Goal: Task Accomplishment & Management: Use online tool/utility

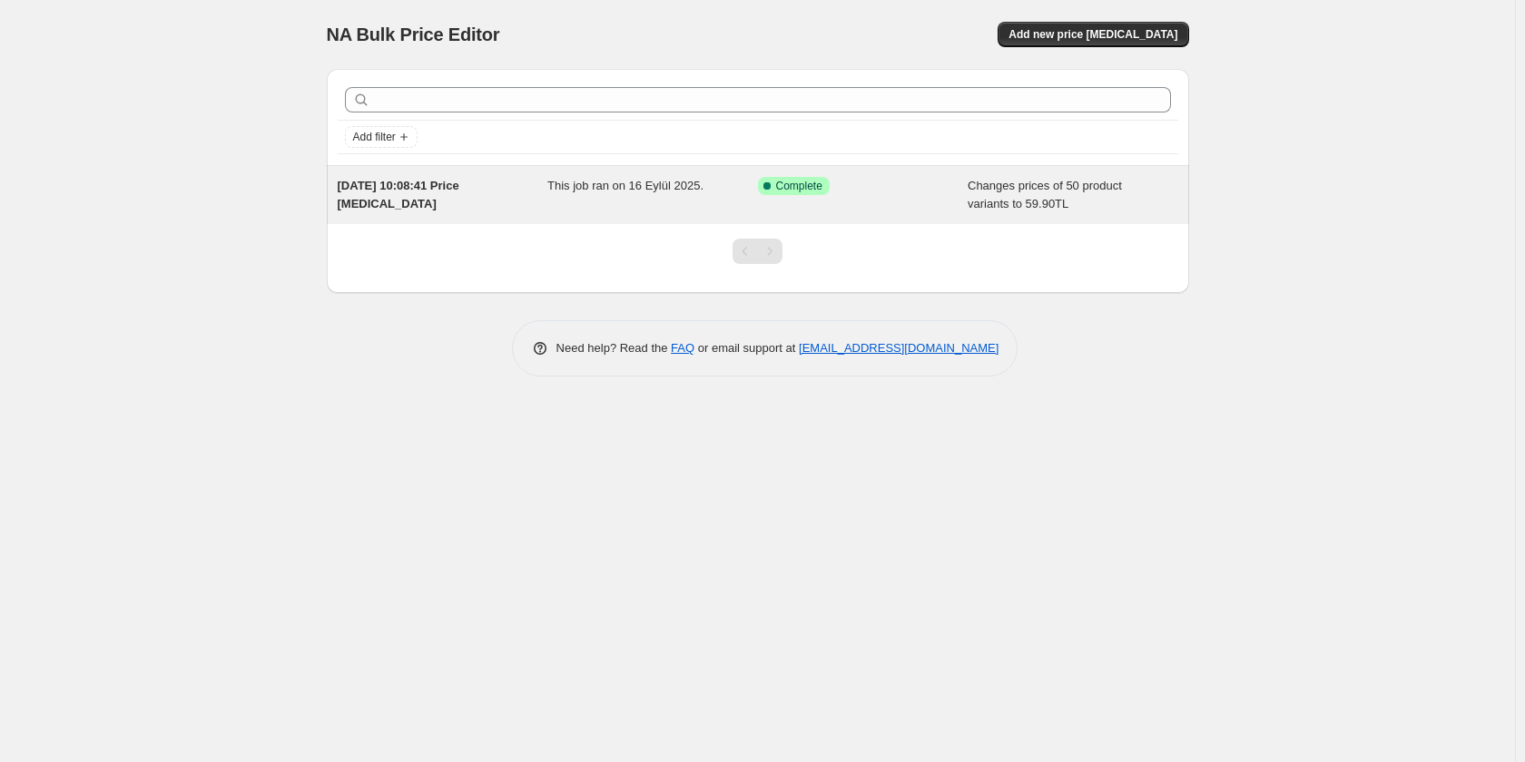
click at [431, 185] on span "16 Eyl 2025 10:08:41 Price [MEDICAL_DATA]" at bounding box center [399, 195] width 122 height 32
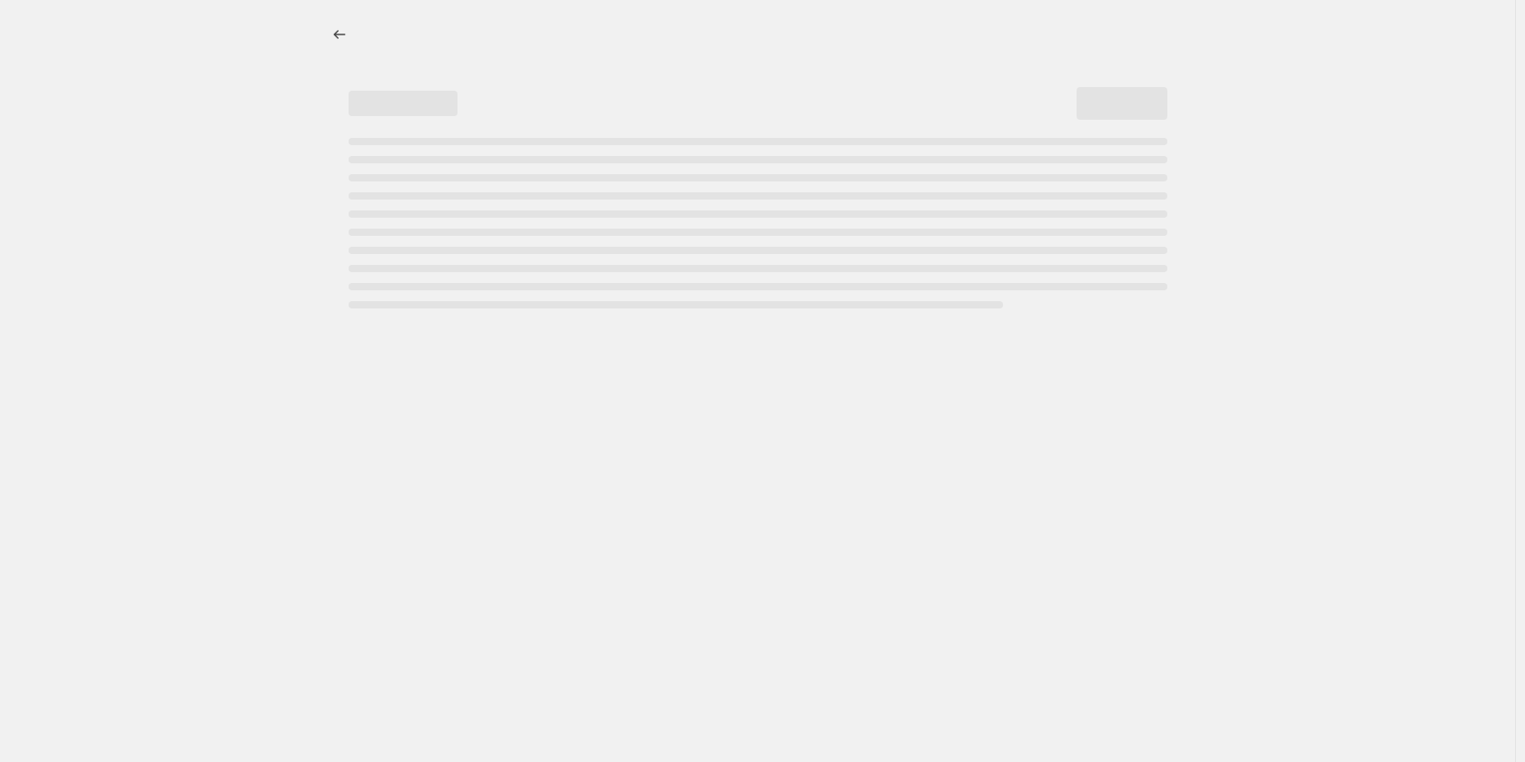
select select "collection"
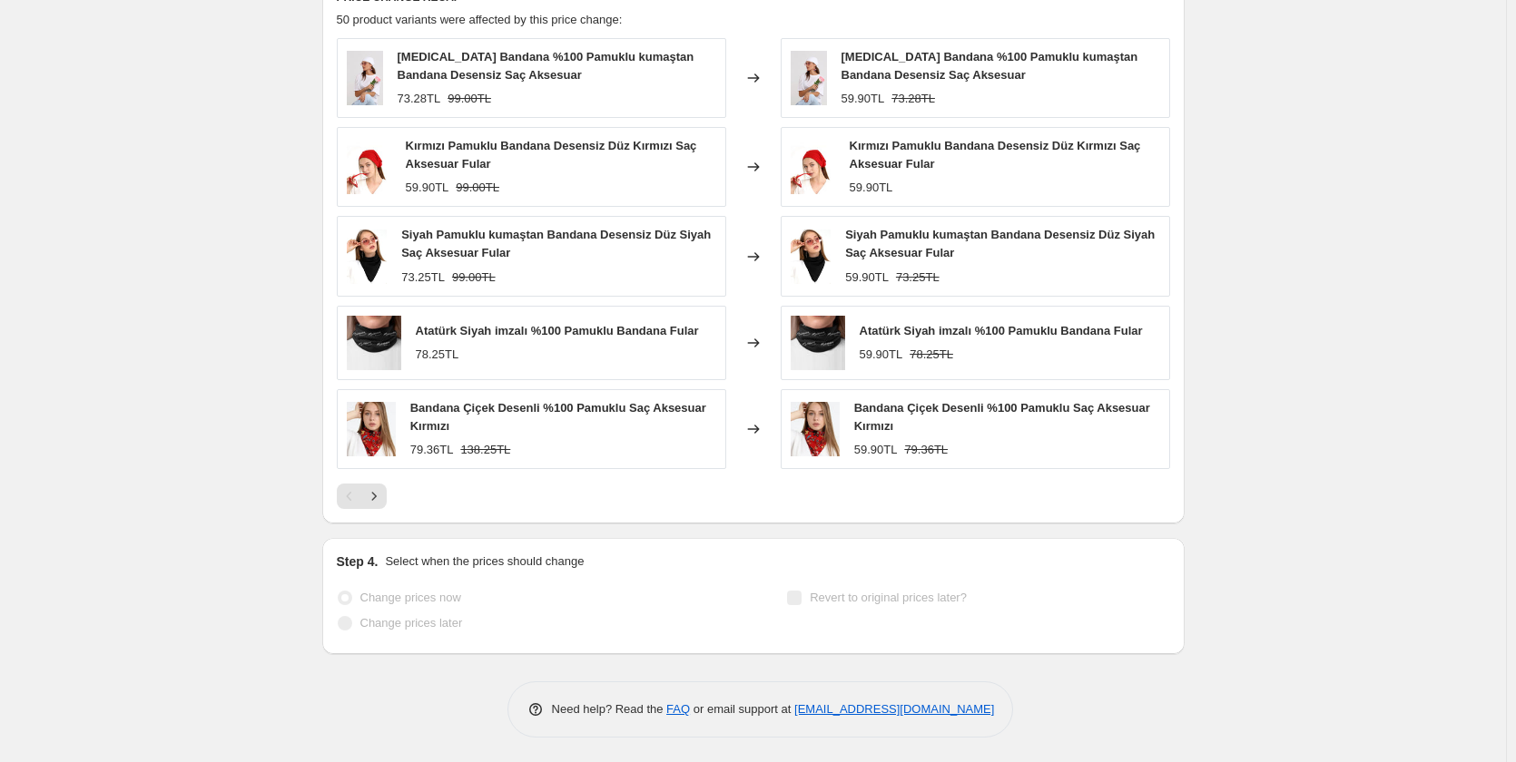
scroll to position [1243, 0]
click at [382, 501] on icon "Next" at bounding box center [374, 494] width 18 height 18
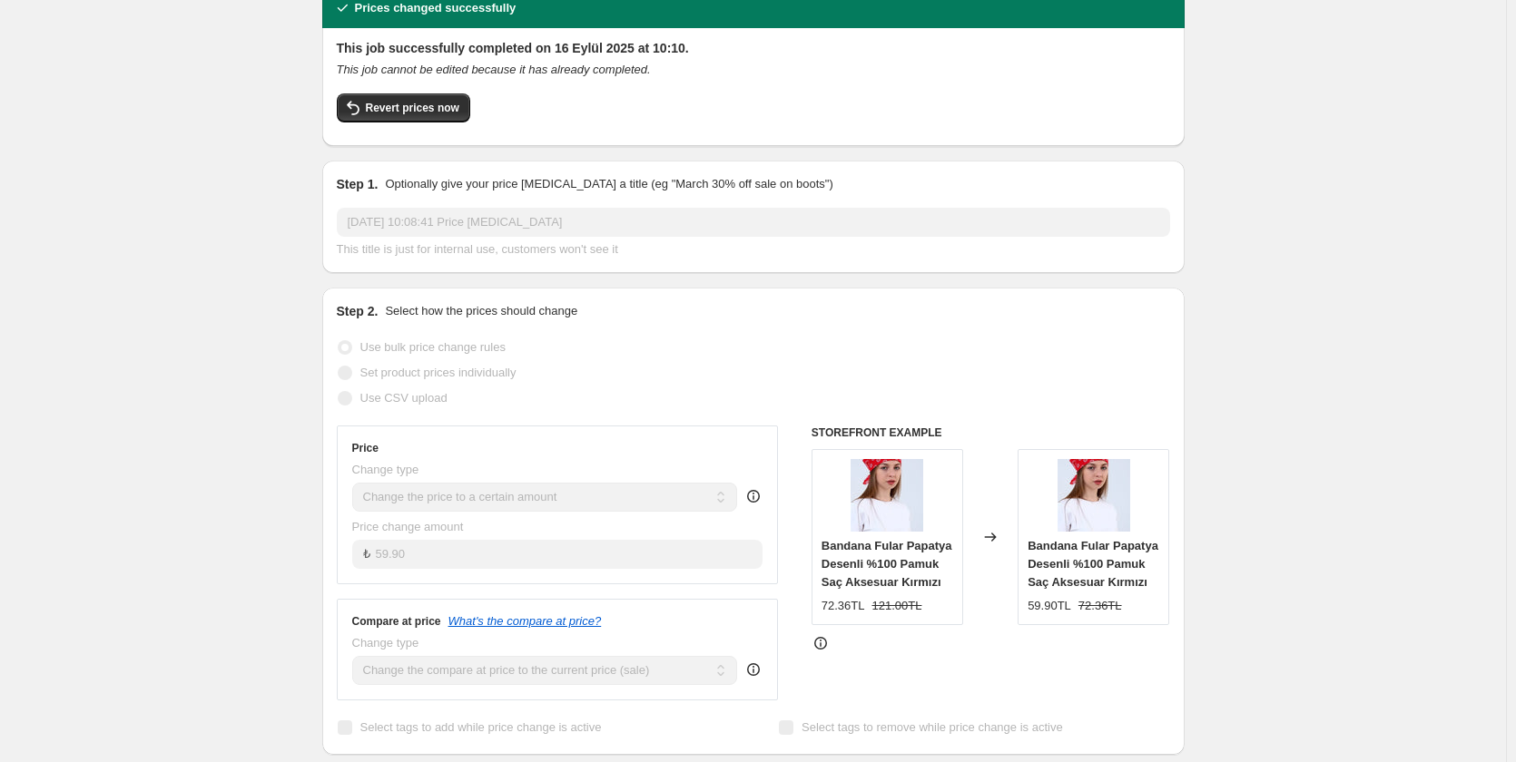
scroll to position [0, 0]
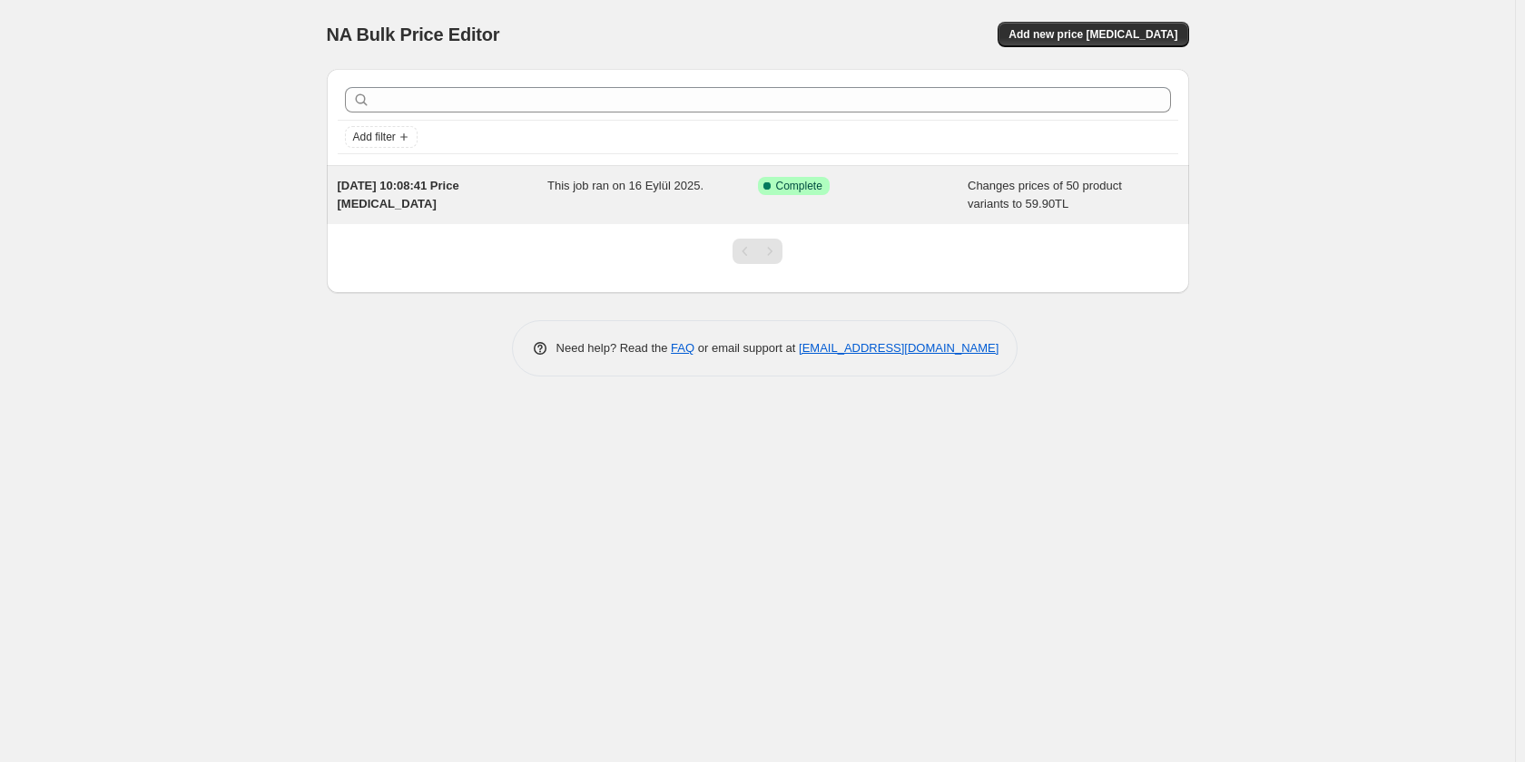
click at [521, 186] on div "16 Eyl 2025 10:08:41 Price [MEDICAL_DATA]" at bounding box center [443, 195] width 211 height 36
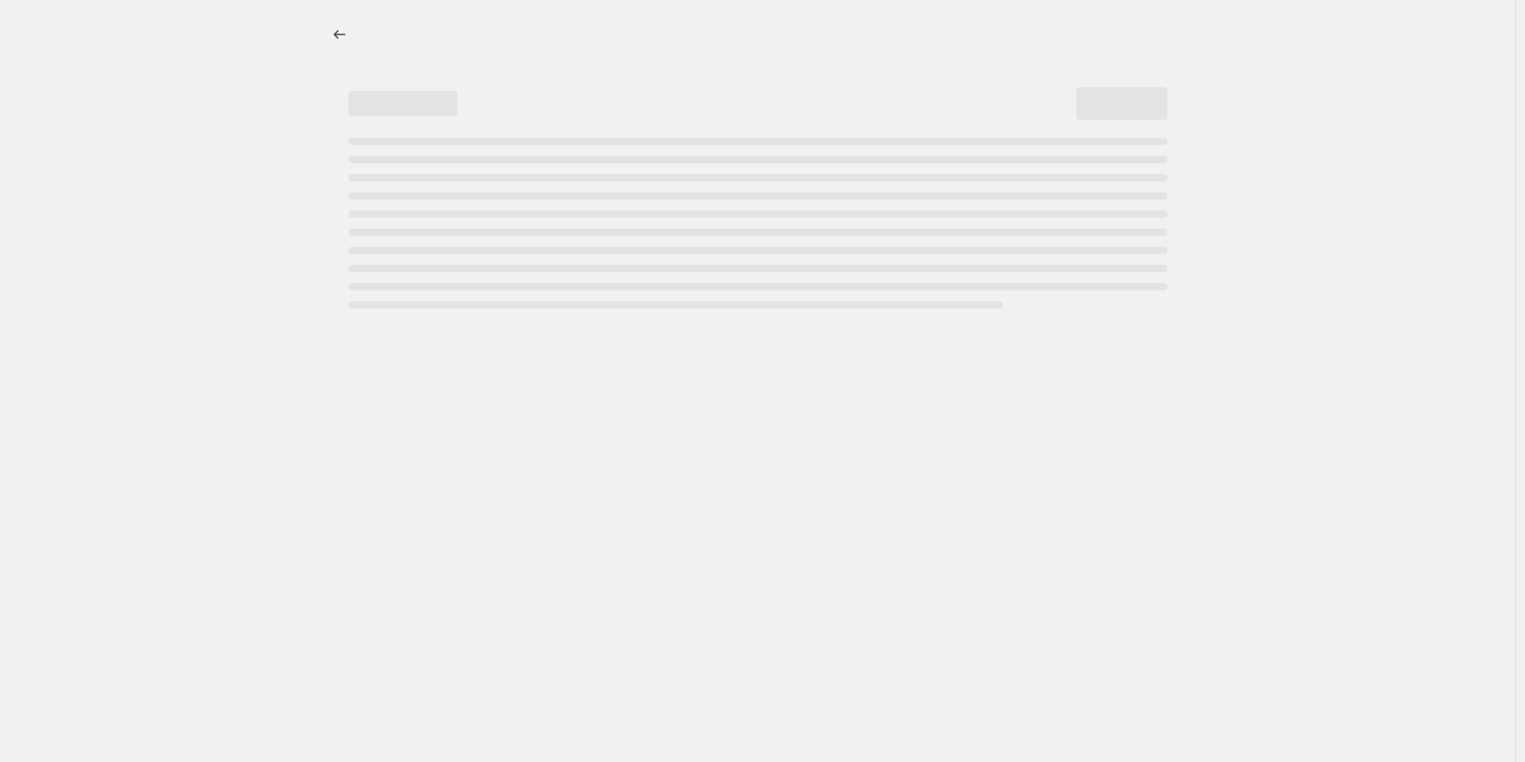
select select "collection"
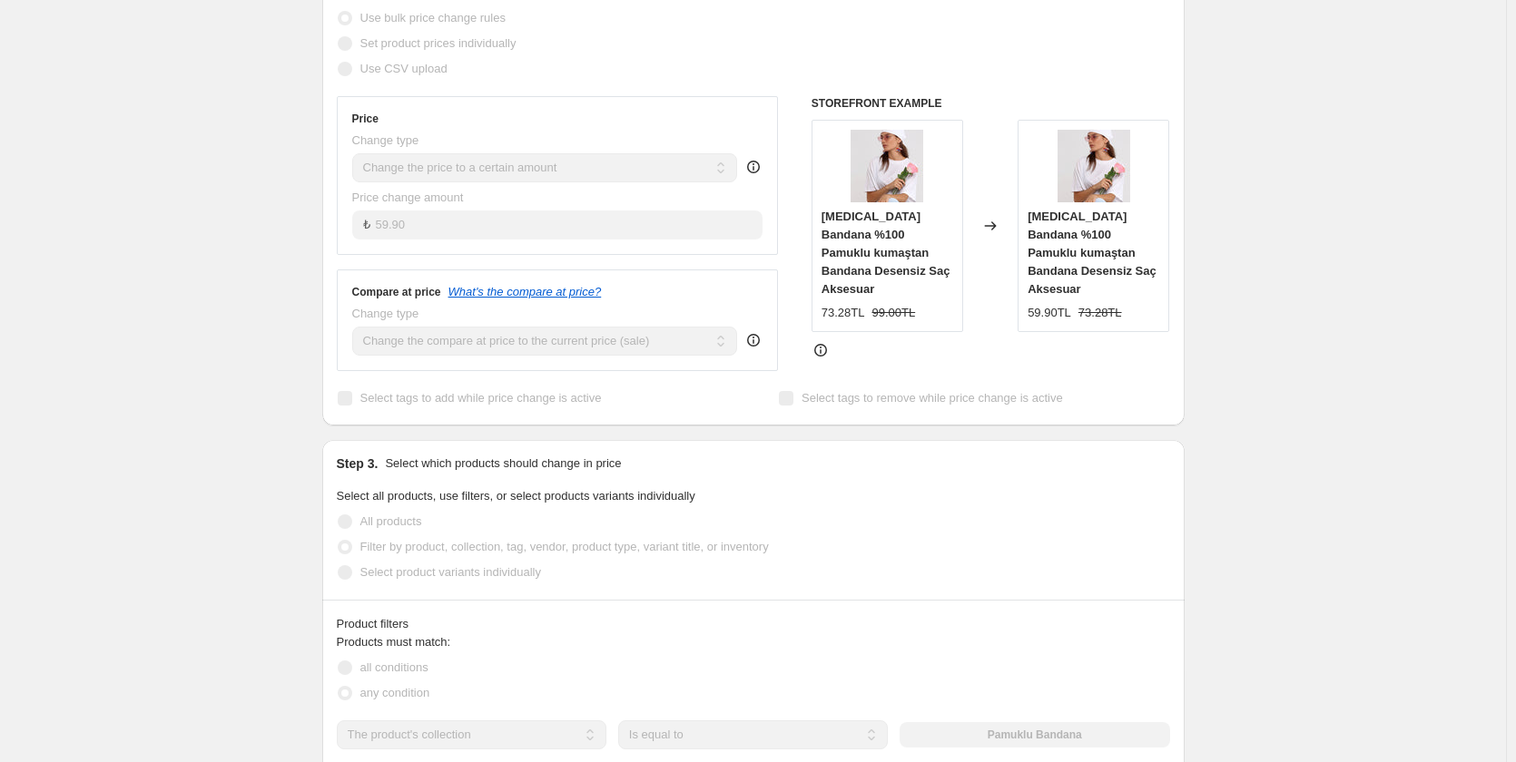
scroll to position [454, 0]
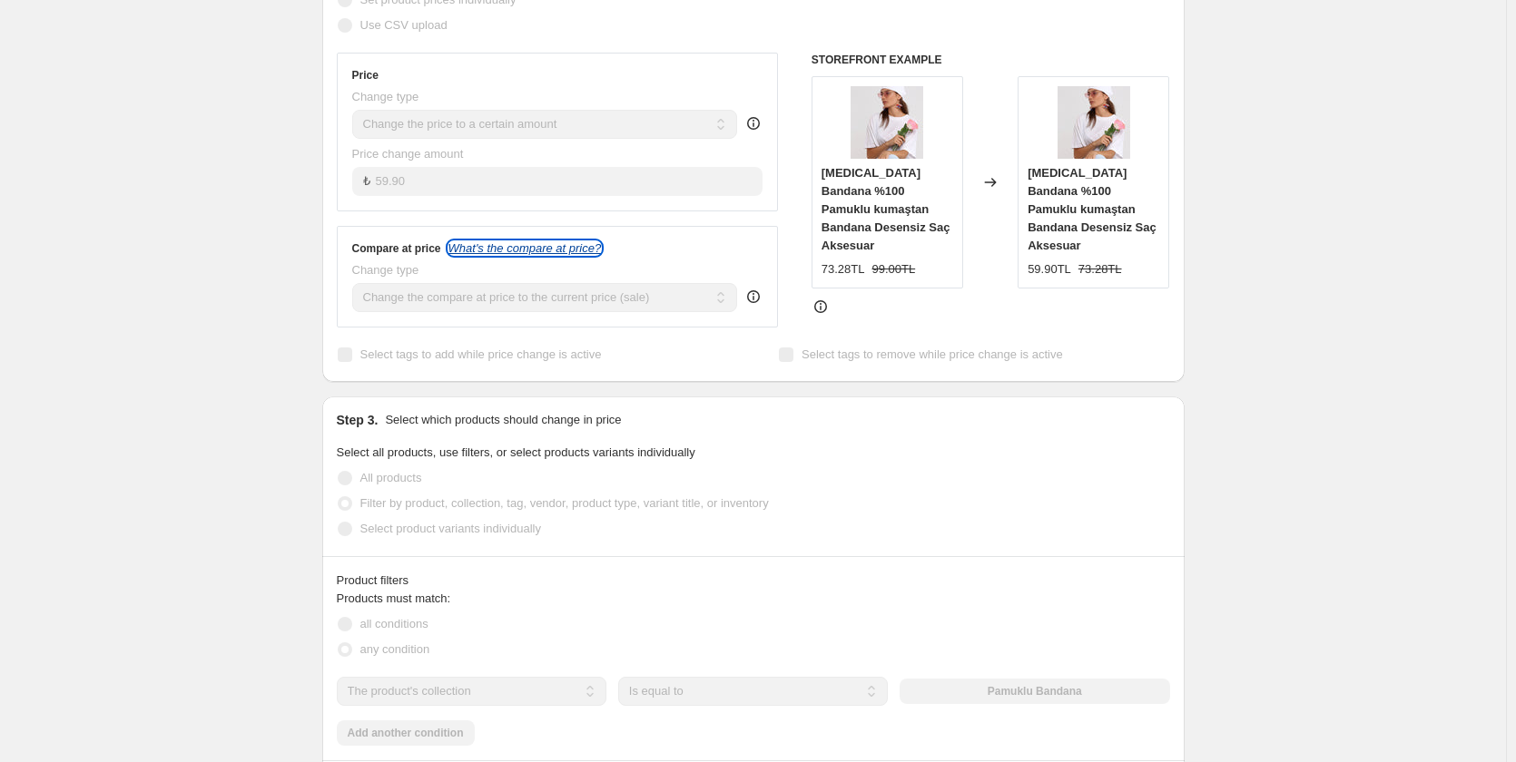
click at [540, 251] on icon "What's the compare at price?" at bounding box center [524, 248] width 153 height 14
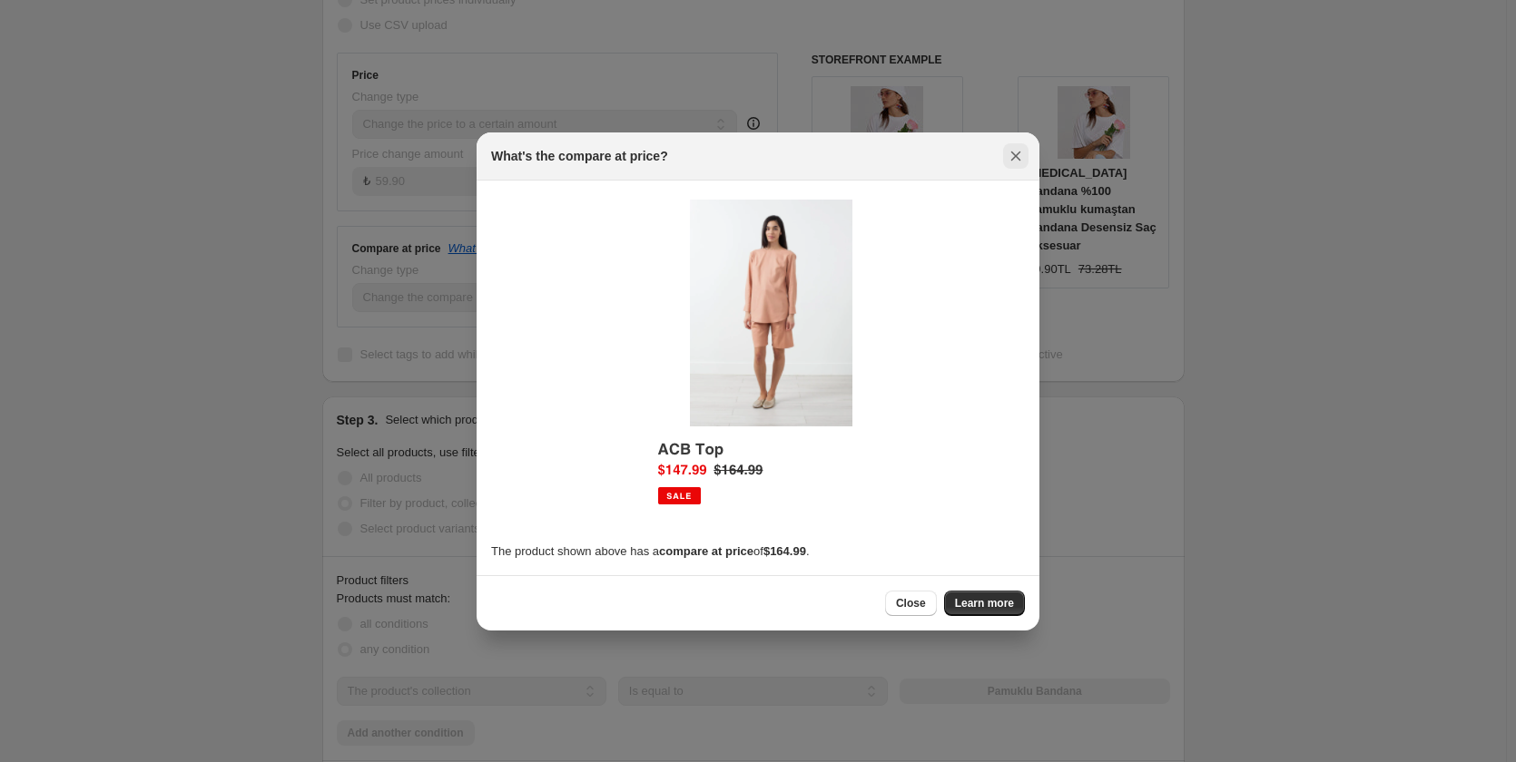
click at [1016, 156] on icon "Close" at bounding box center [1016, 156] width 10 height 10
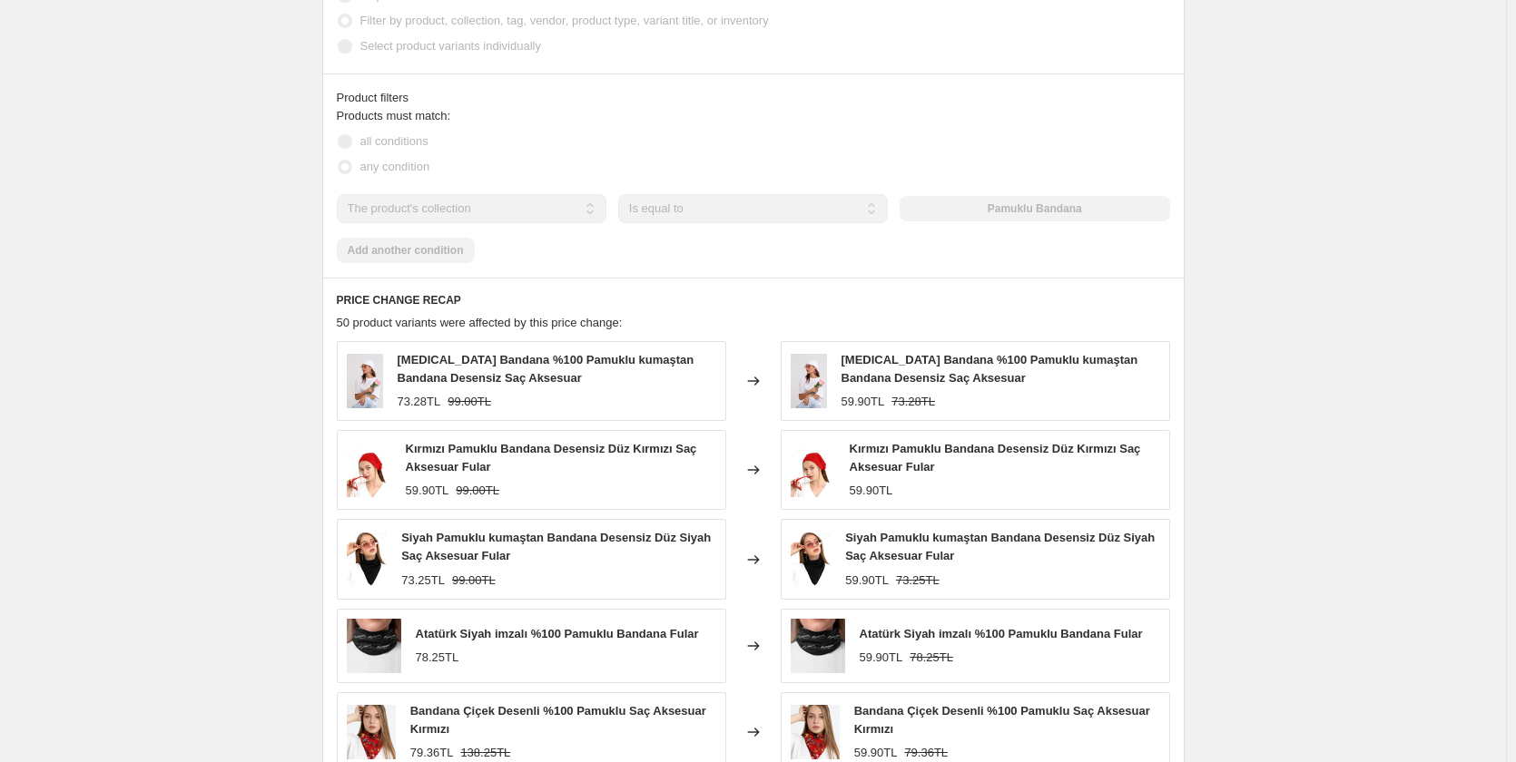
scroll to position [1243, 0]
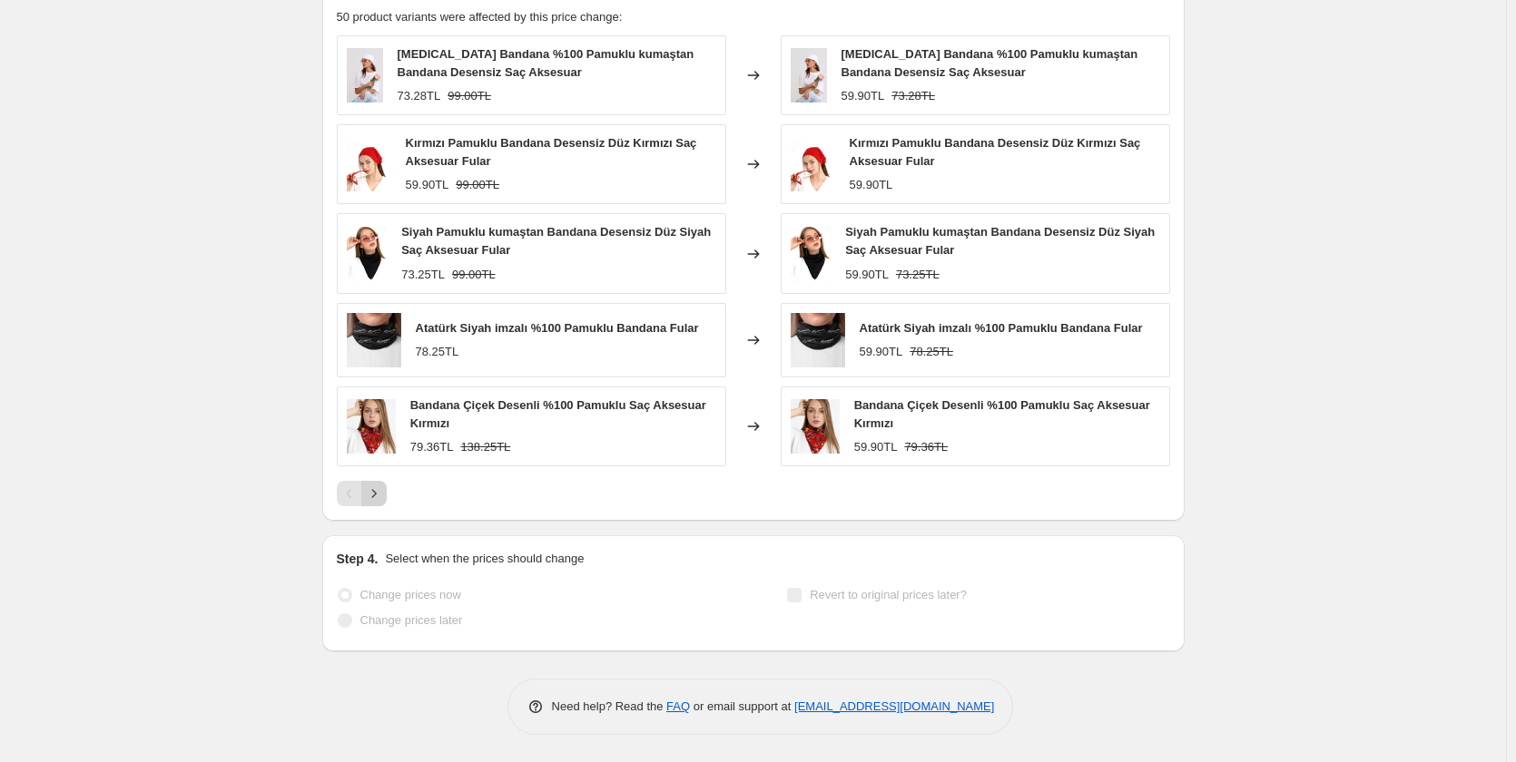
click at [376, 495] on icon "Next" at bounding box center [373, 493] width 5 height 8
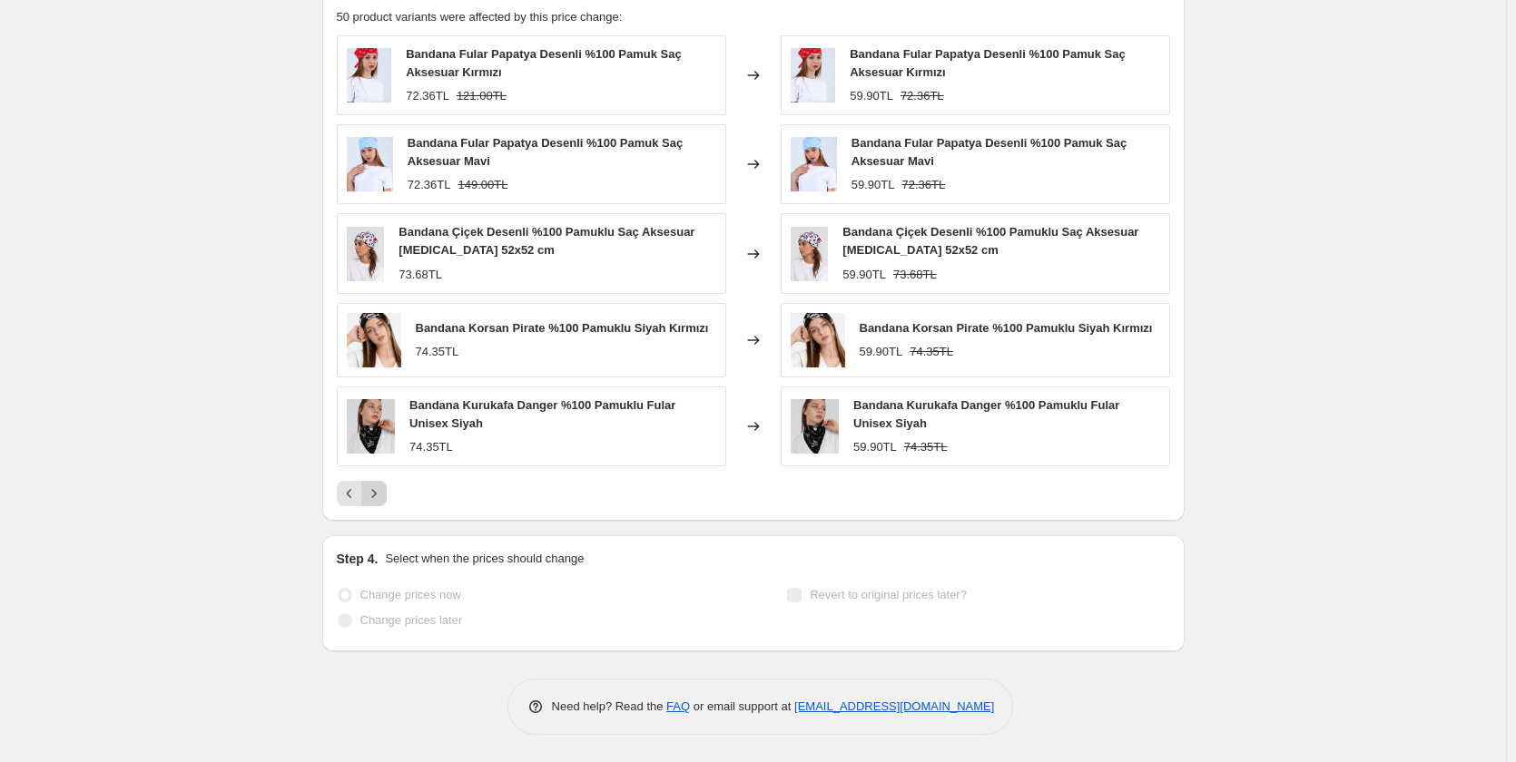
click at [372, 493] on icon "Next" at bounding box center [374, 494] width 18 height 18
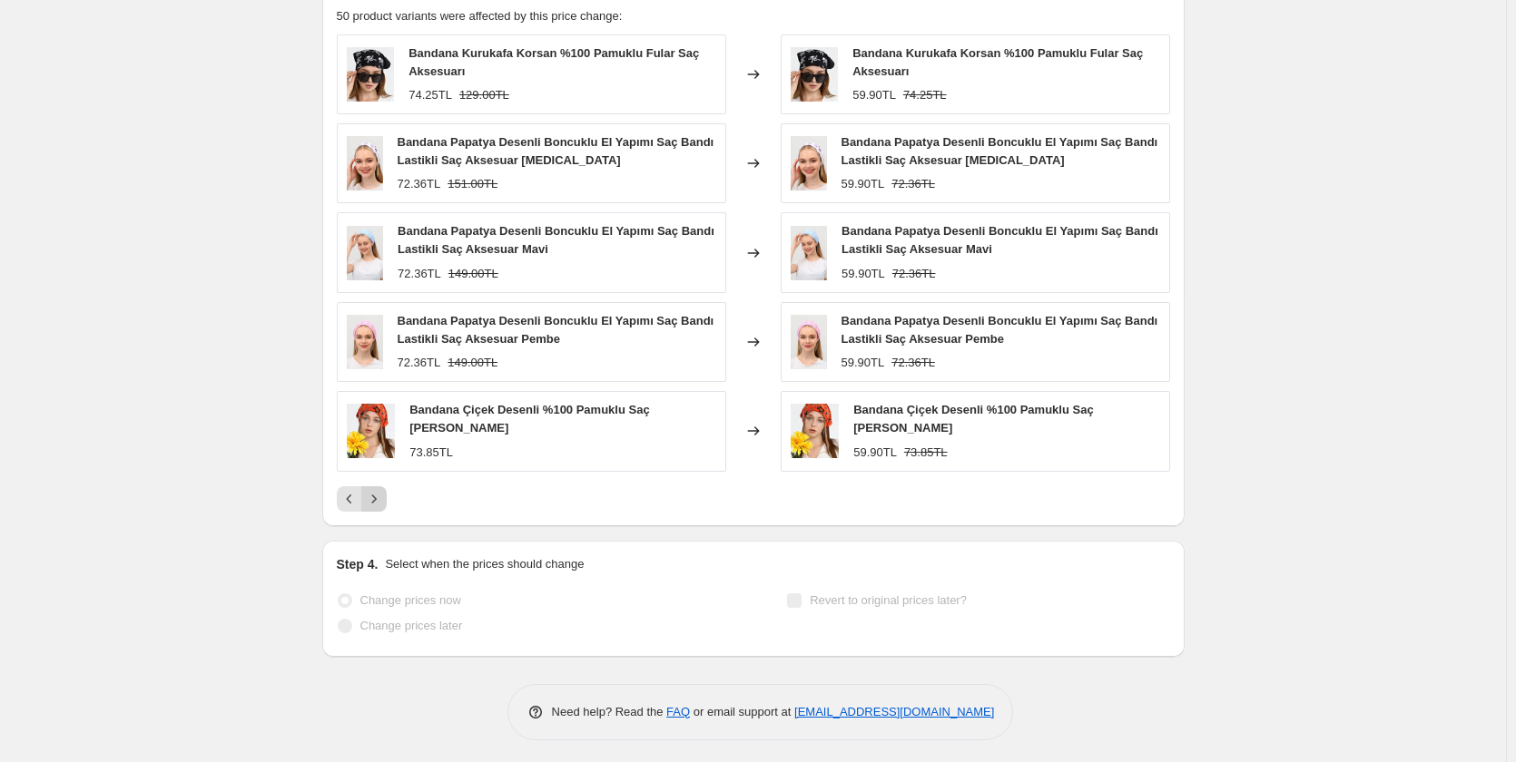
click at [372, 491] on icon "Next" at bounding box center [374, 499] width 18 height 18
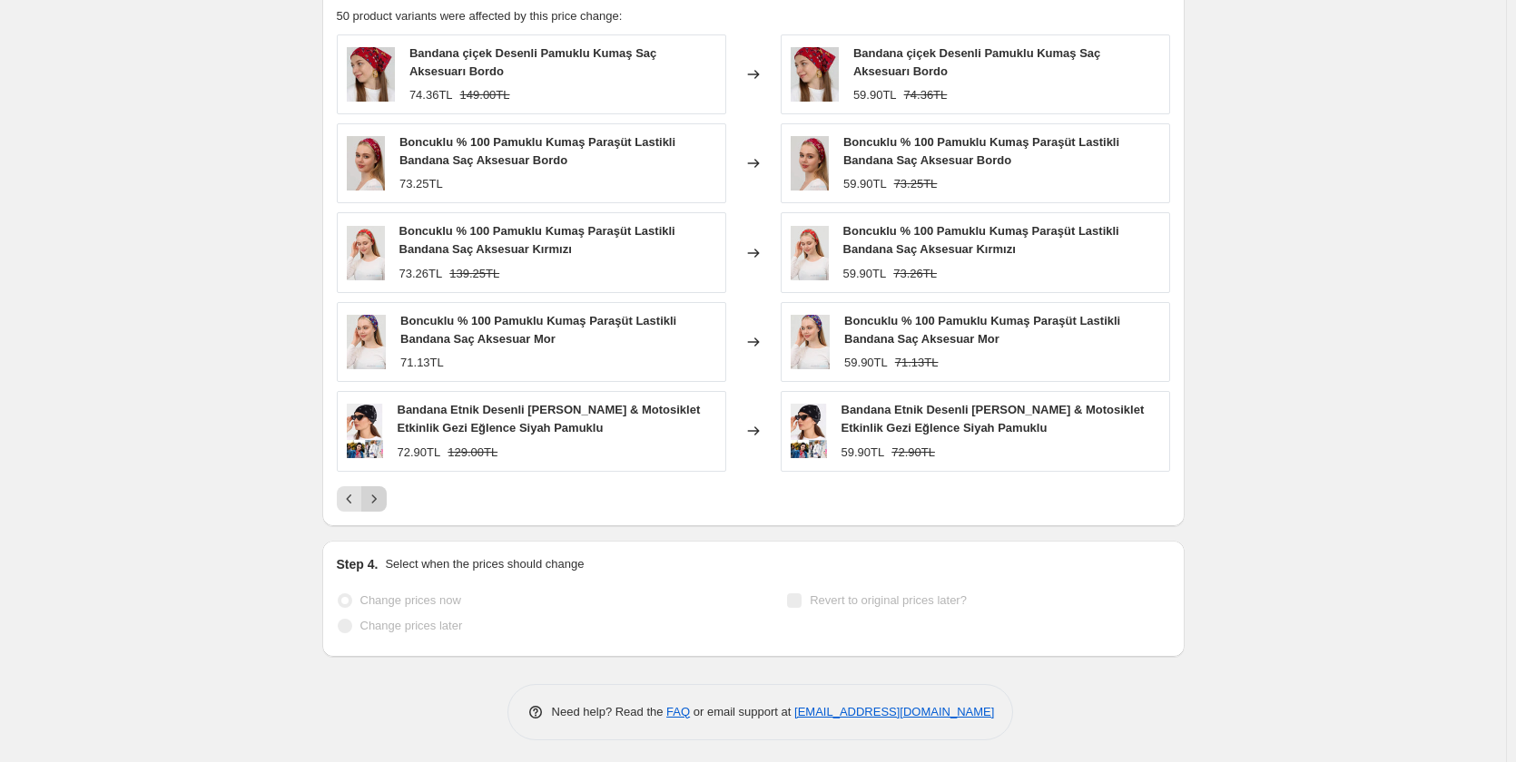
click at [378, 503] on icon "Next" at bounding box center [374, 499] width 18 height 18
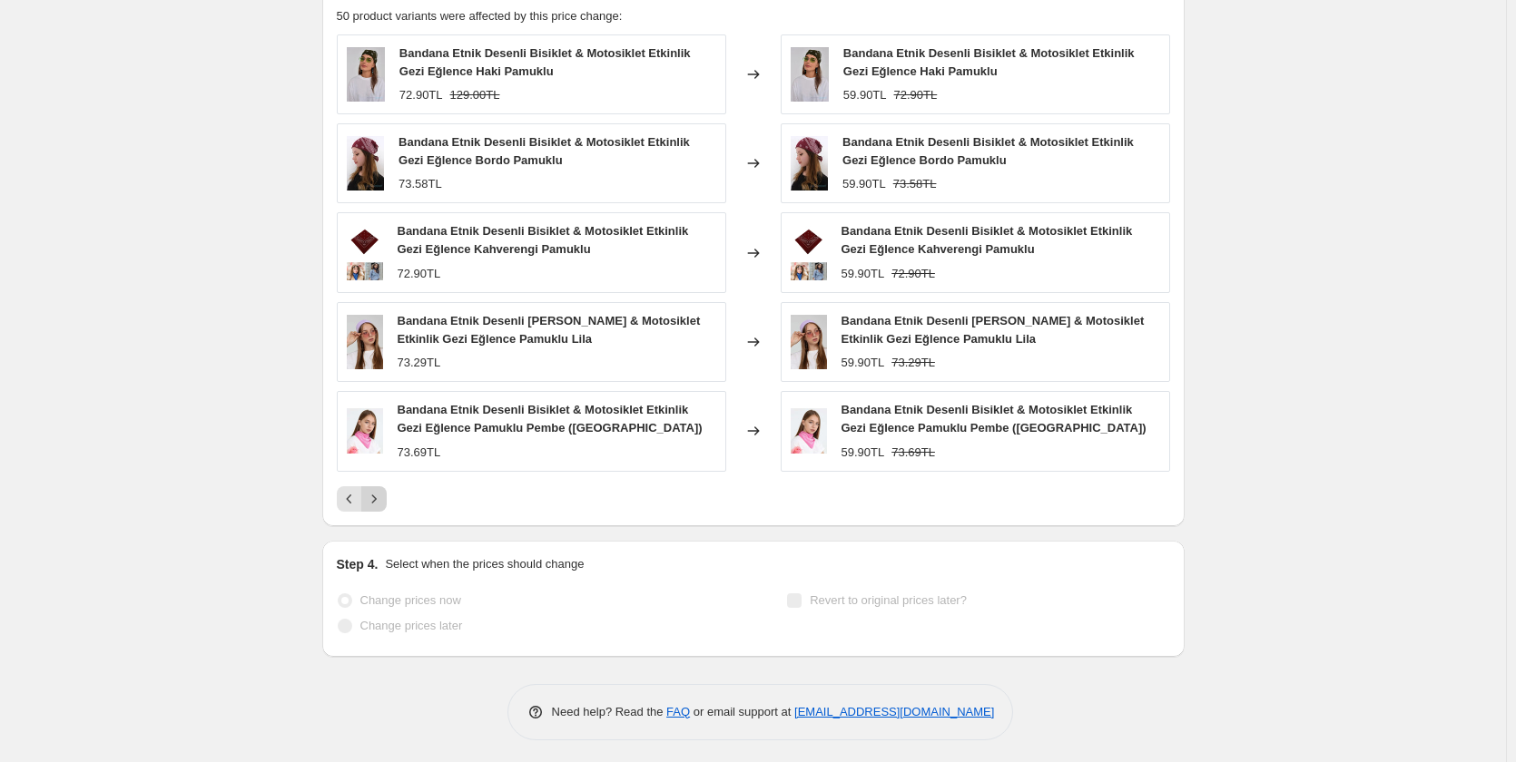
click at [383, 504] on icon "Next" at bounding box center [374, 499] width 18 height 18
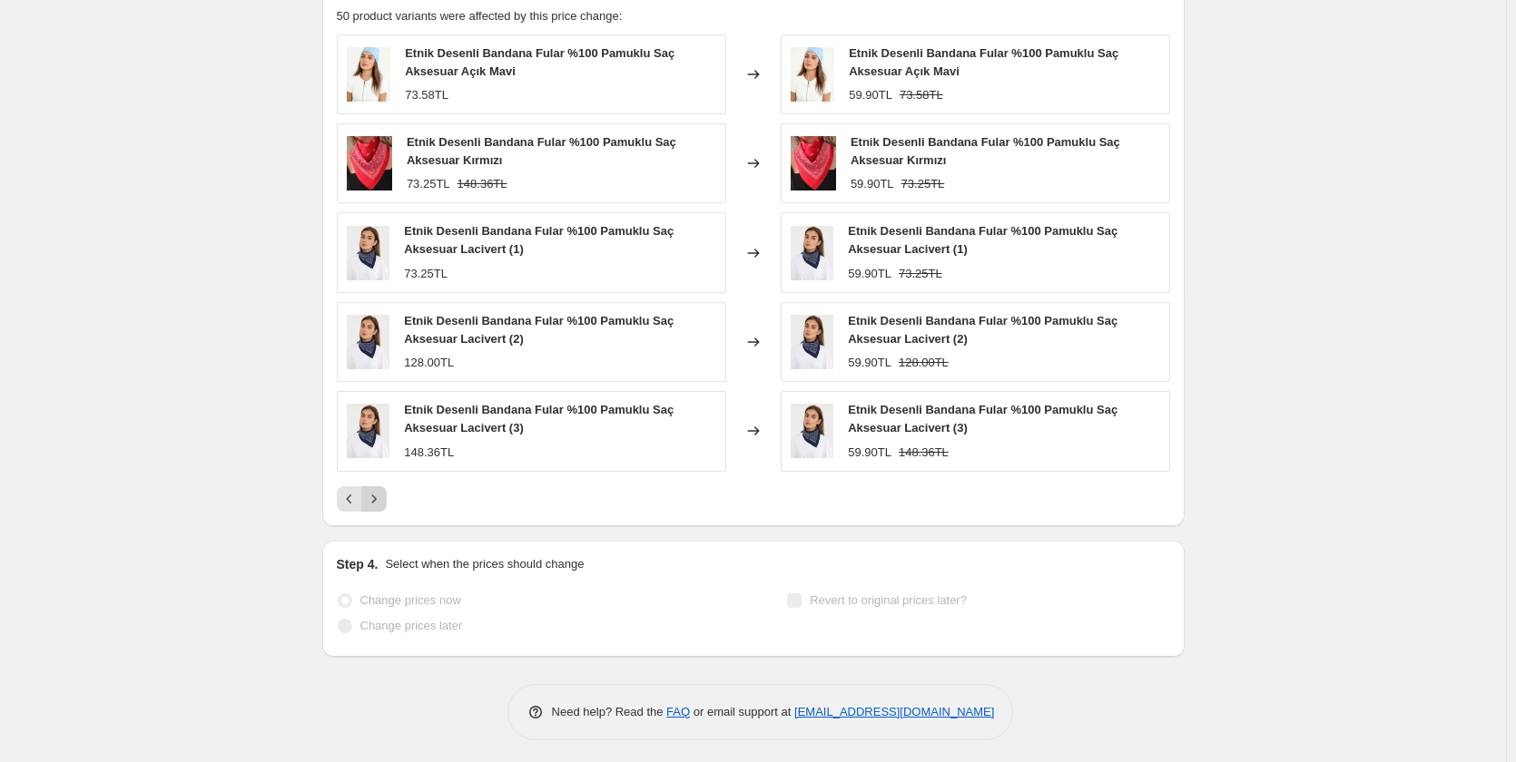
click at [383, 504] on icon "Next" at bounding box center [374, 499] width 18 height 18
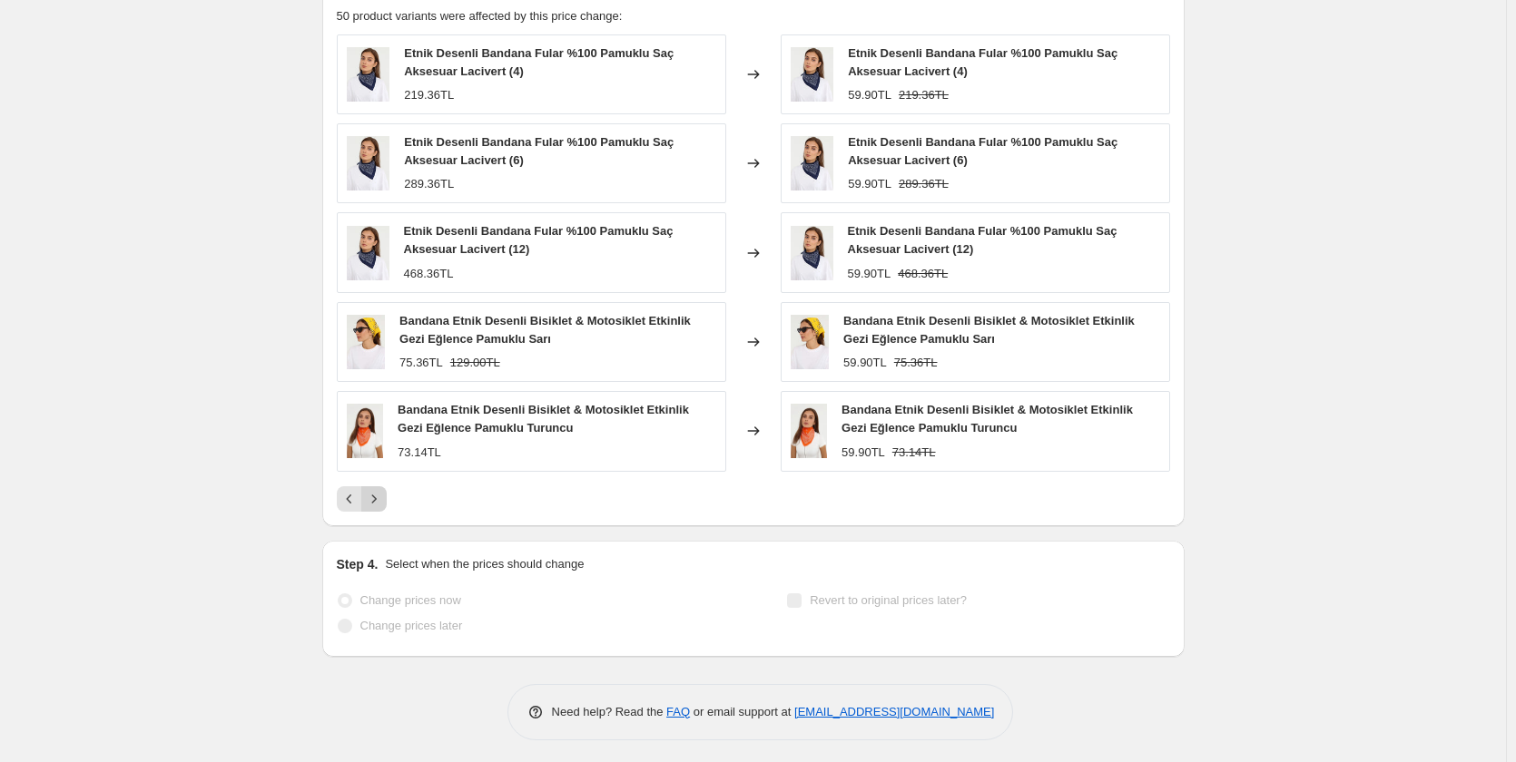
click at [383, 504] on icon "Next" at bounding box center [374, 499] width 18 height 18
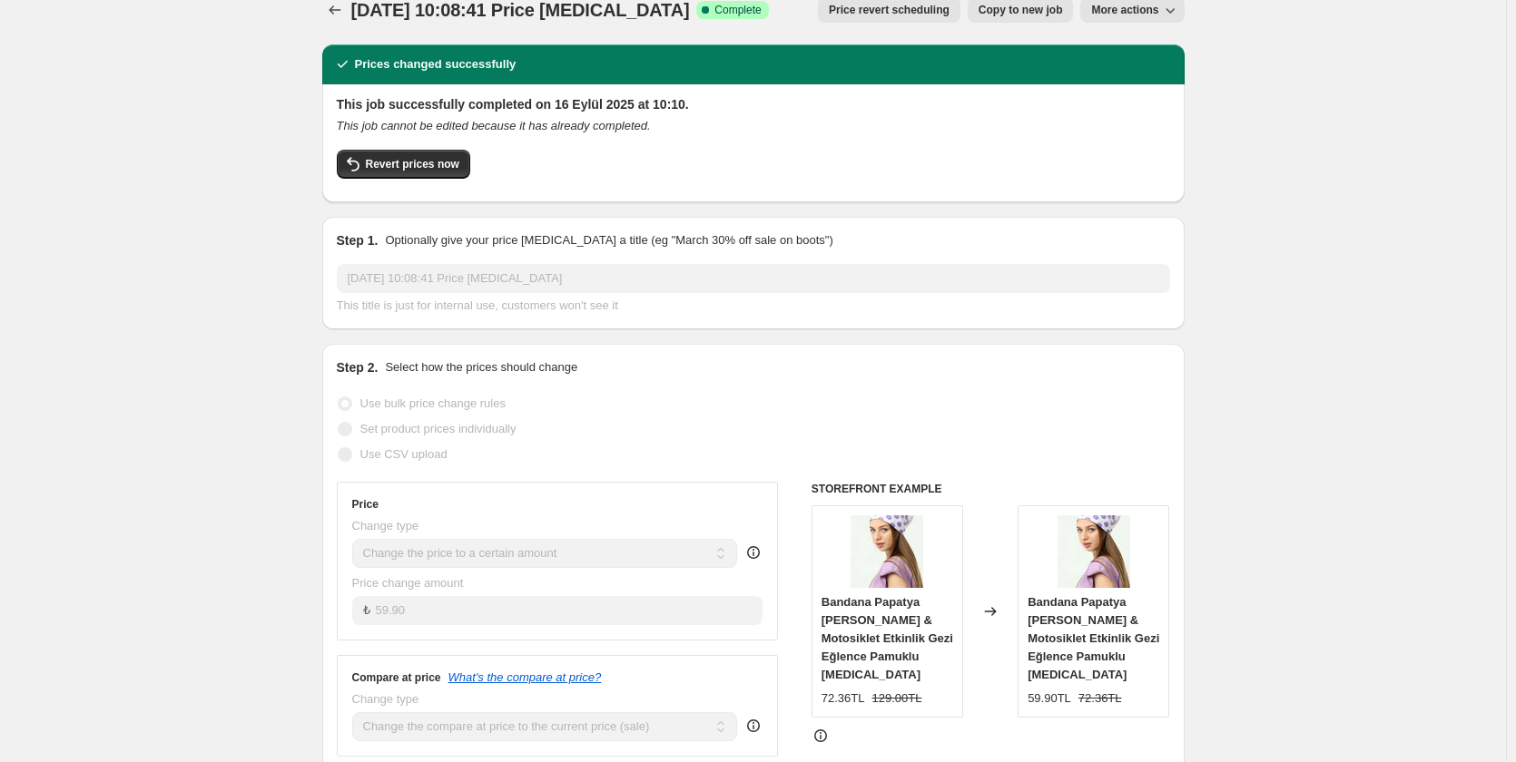
scroll to position [0, 0]
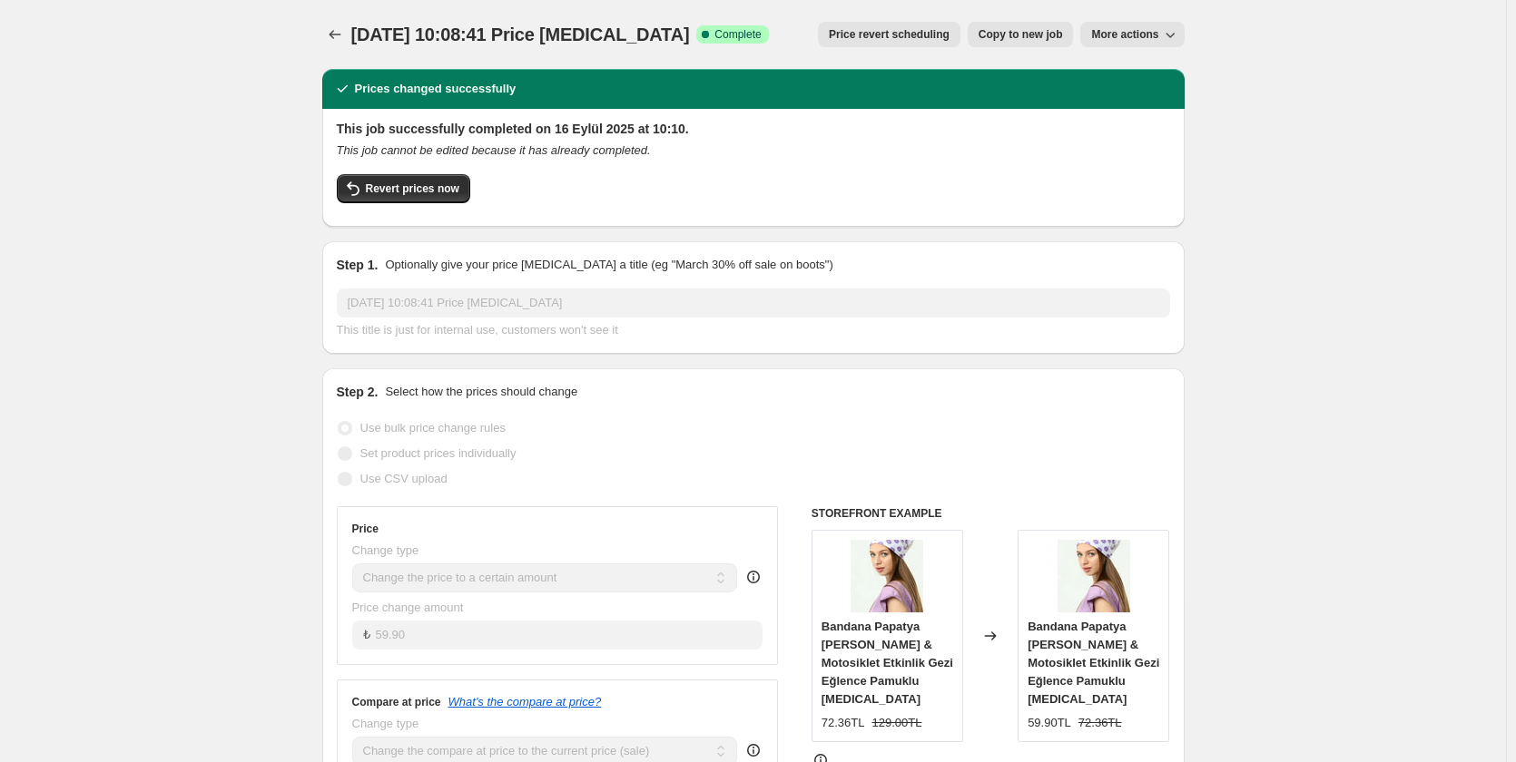
click at [991, 629] on icon at bounding box center [990, 636] width 18 height 18
click at [407, 197] on button "Revert prices now" at bounding box center [403, 188] width 133 height 29
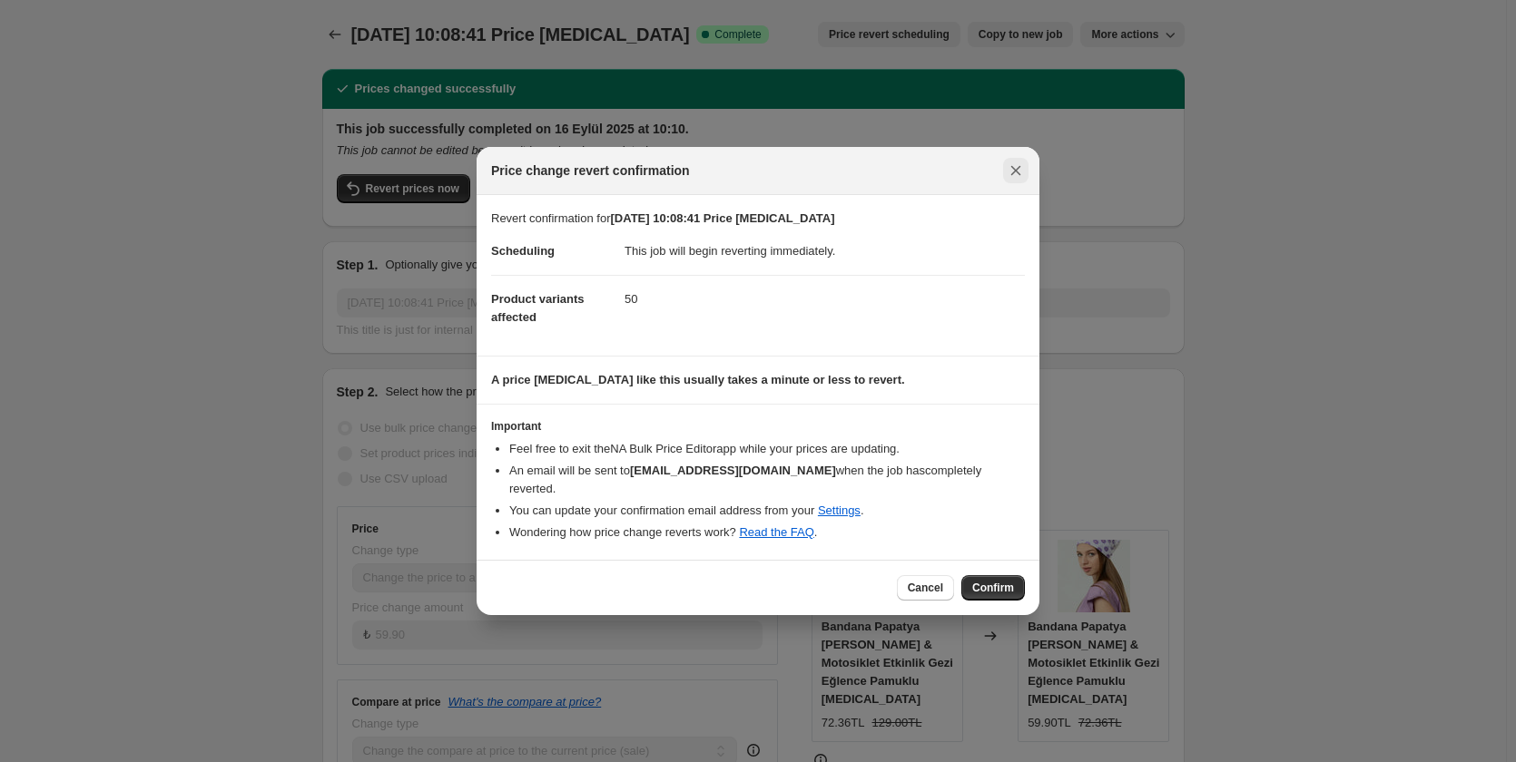
click at [1017, 176] on icon "Close" at bounding box center [1016, 171] width 10 height 10
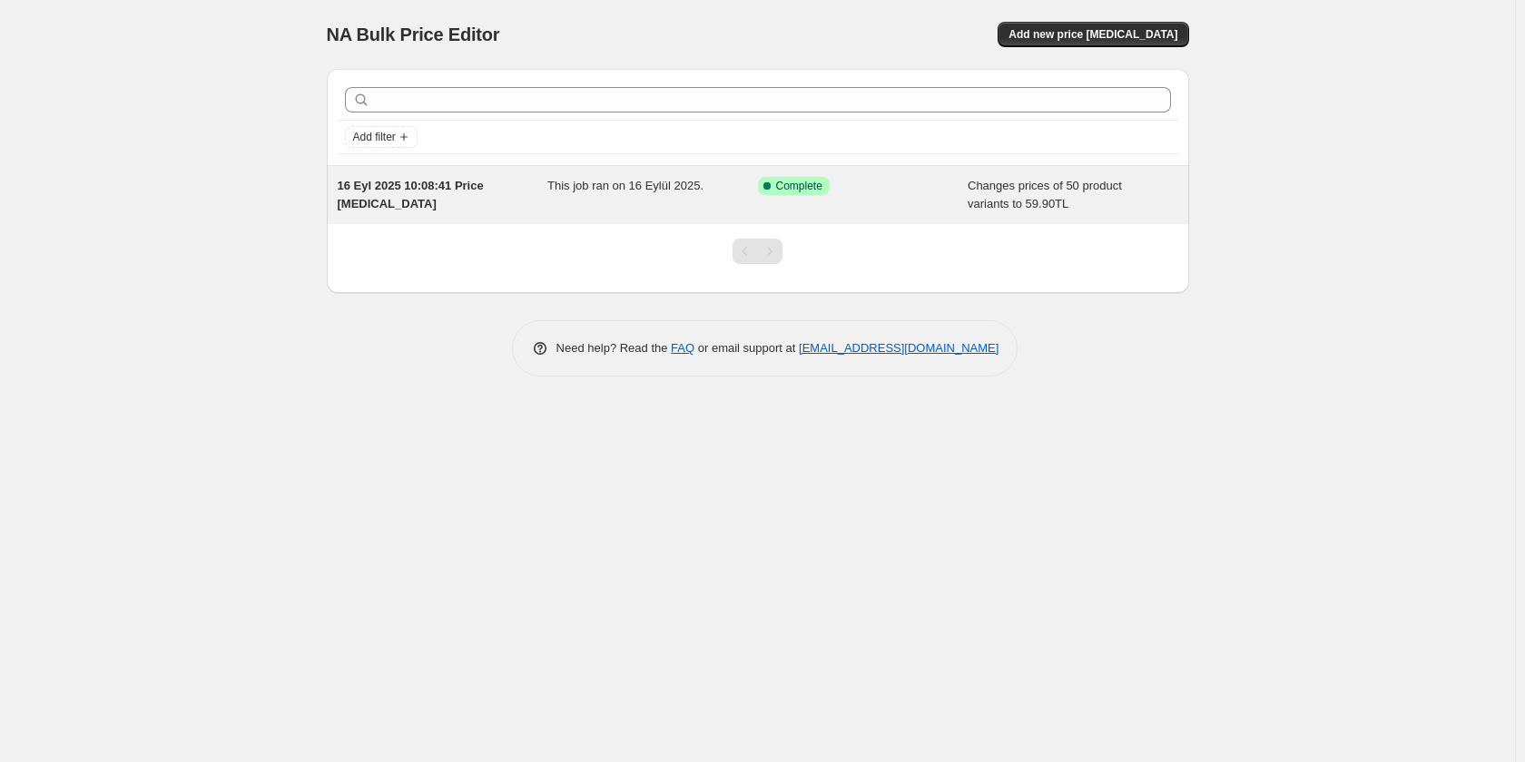
click at [398, 188] on span "16 Eyl 2025 10:08:41 Price [MEDICAL_DATA]" at bounding box center [411, 195] width 146 height 32
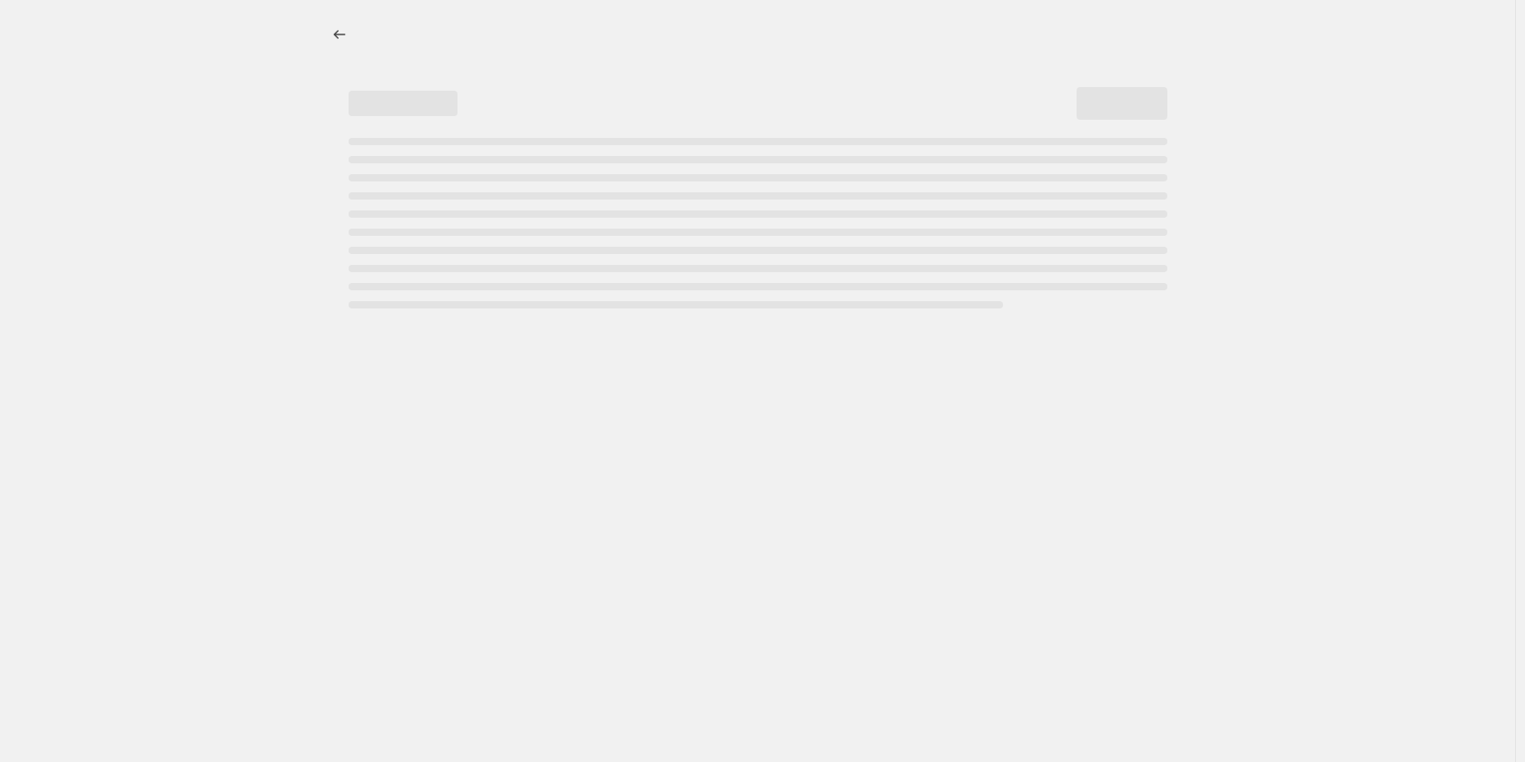
select select "collection"
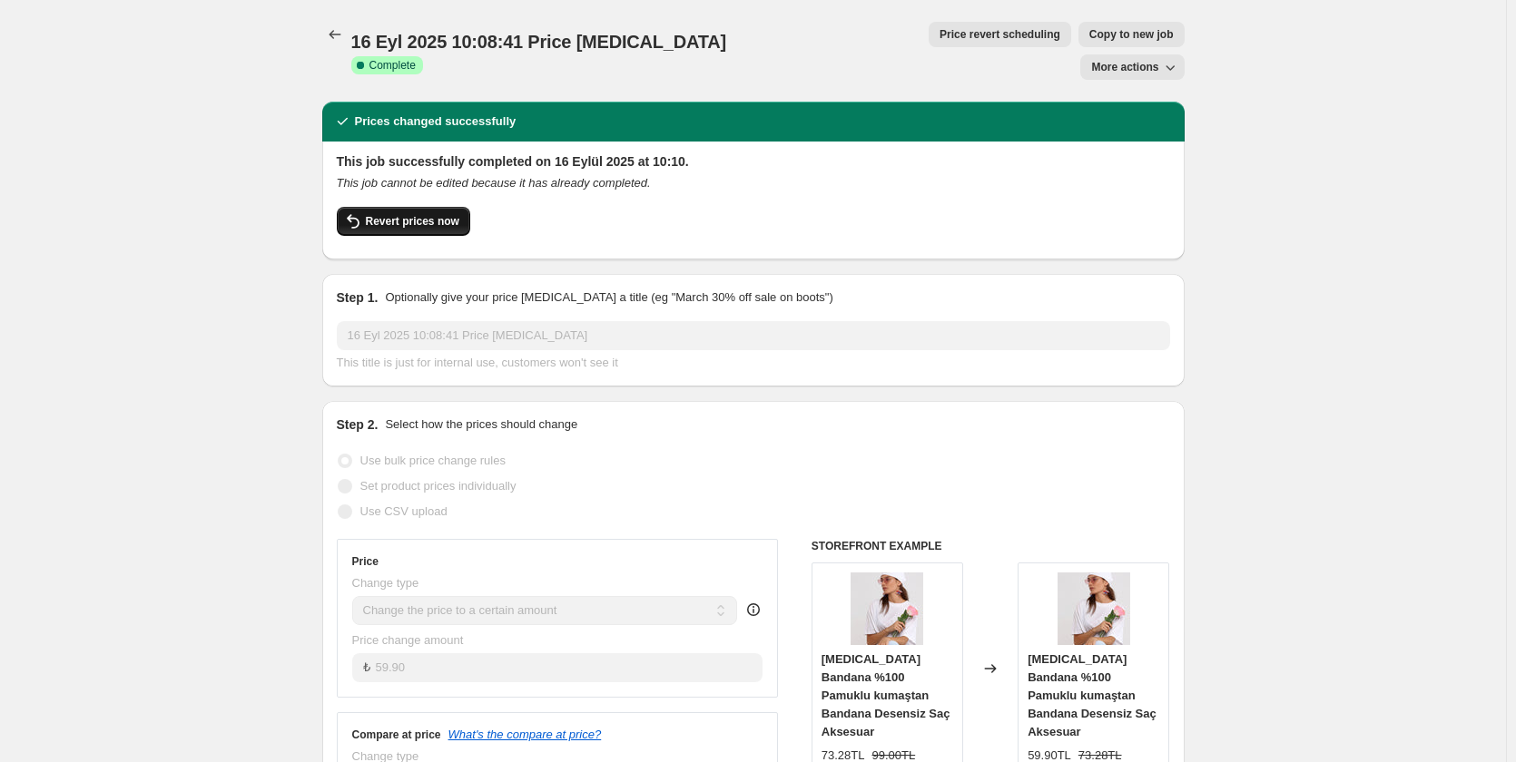
click at [407, 214] on span "Revert prices now" at bounding box center [412, 221] width 93 height 15
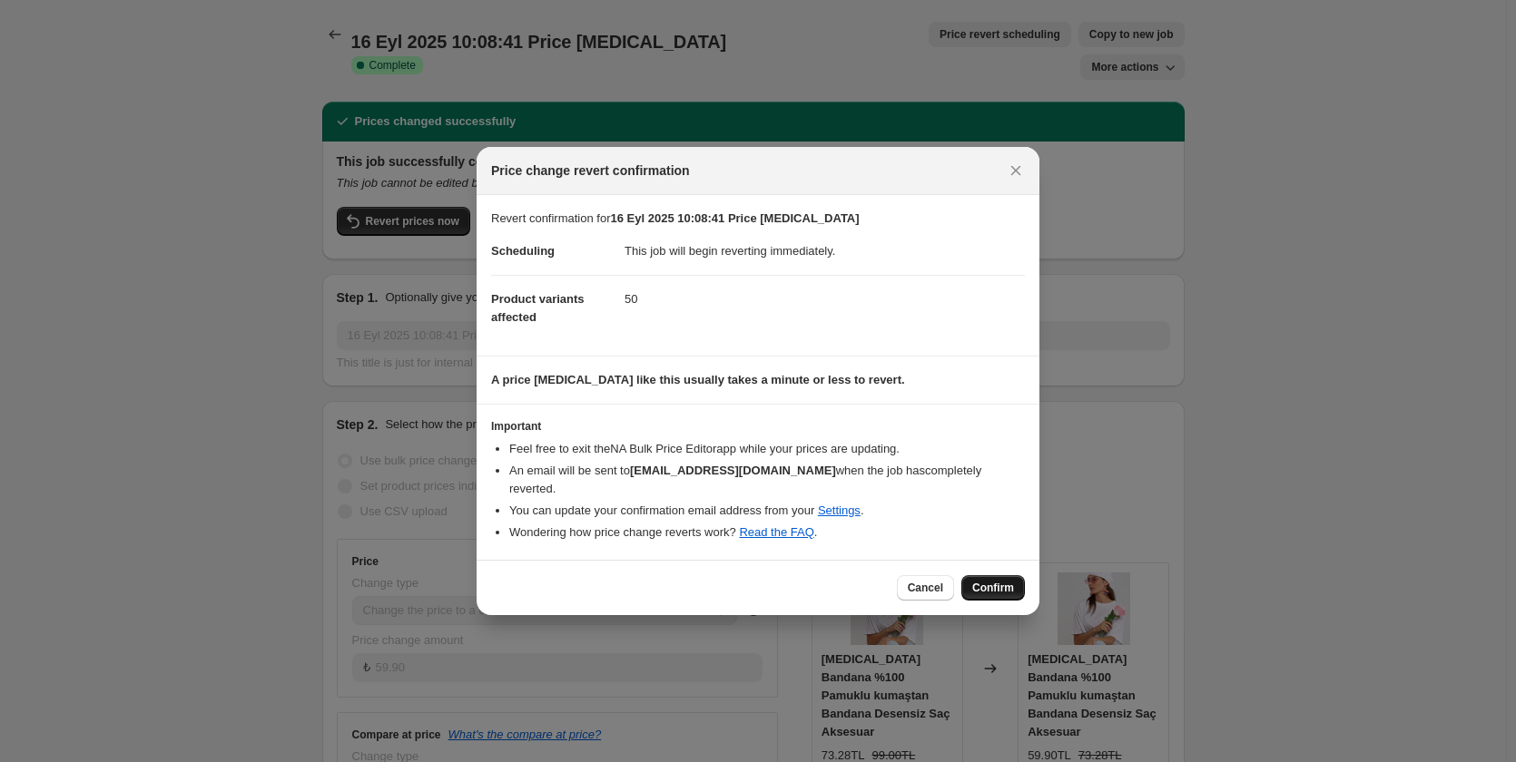
click at [991, 582] on span "Confirm" at bounding box center [993, 588] width 42 height 15
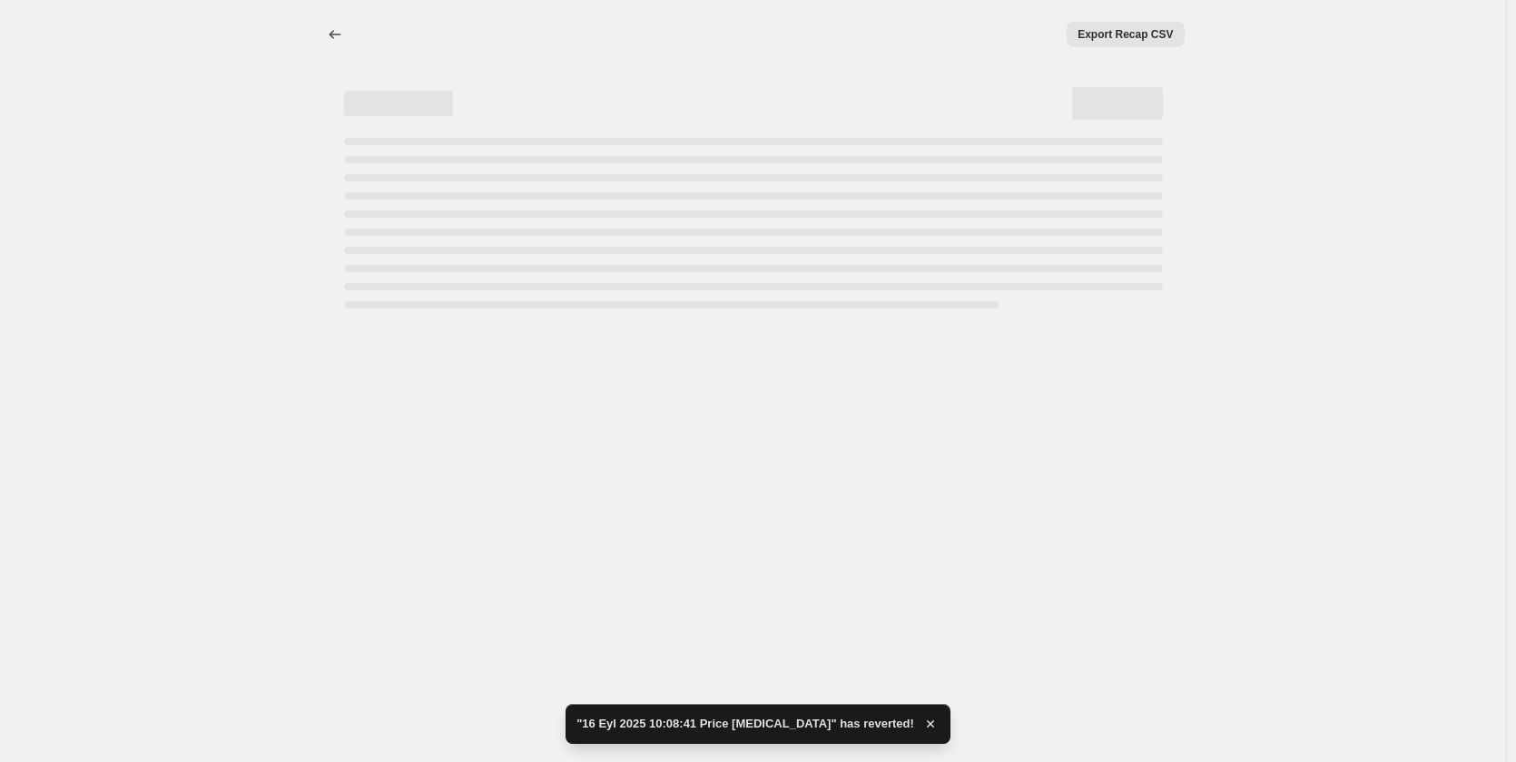
select select "collection"
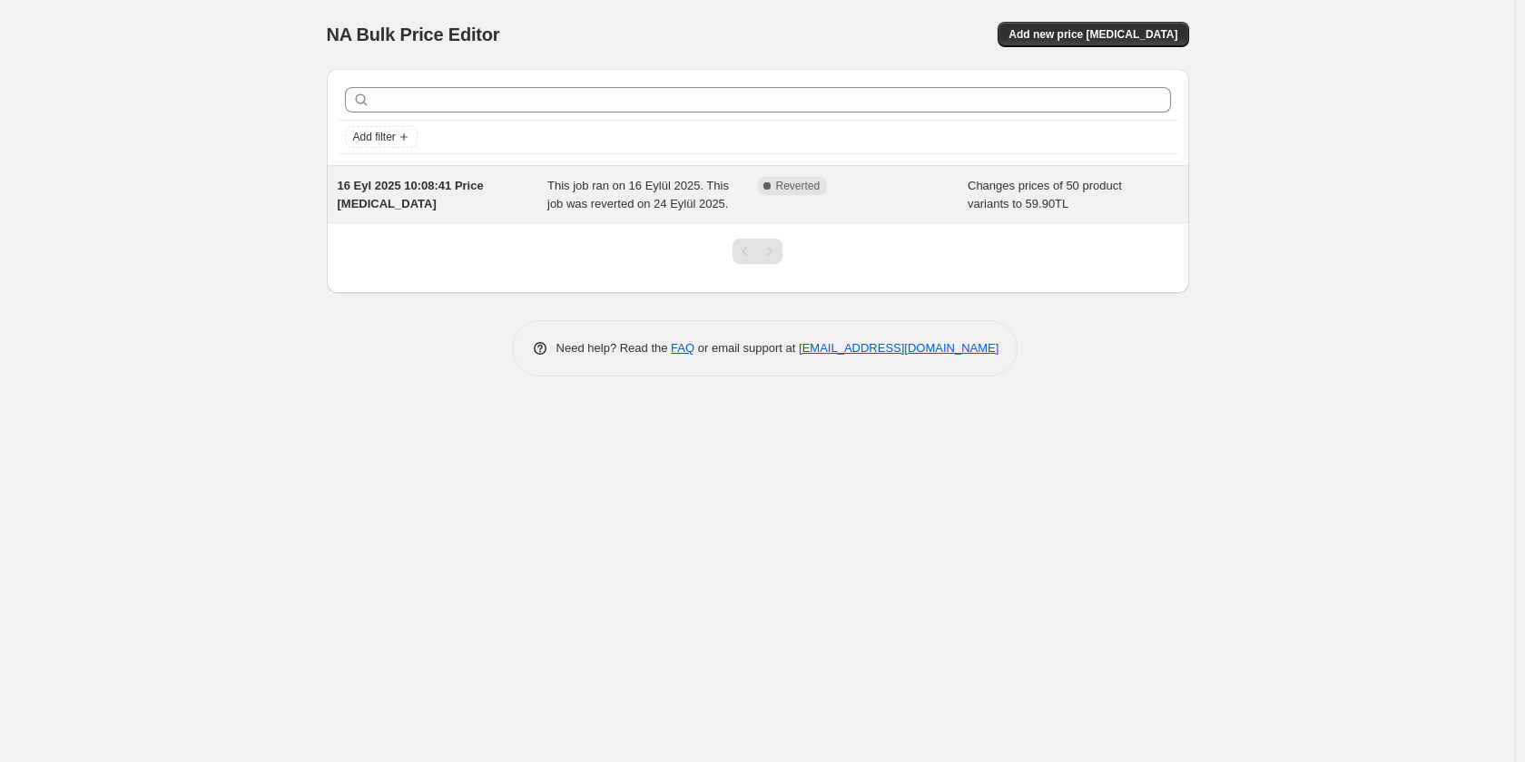
click at [624, 191] on span "This job ran on 16 Eylül 2025. This job was reverted on 24 Eylül 2025." at bounding box center [638, 195] width 182 height 32
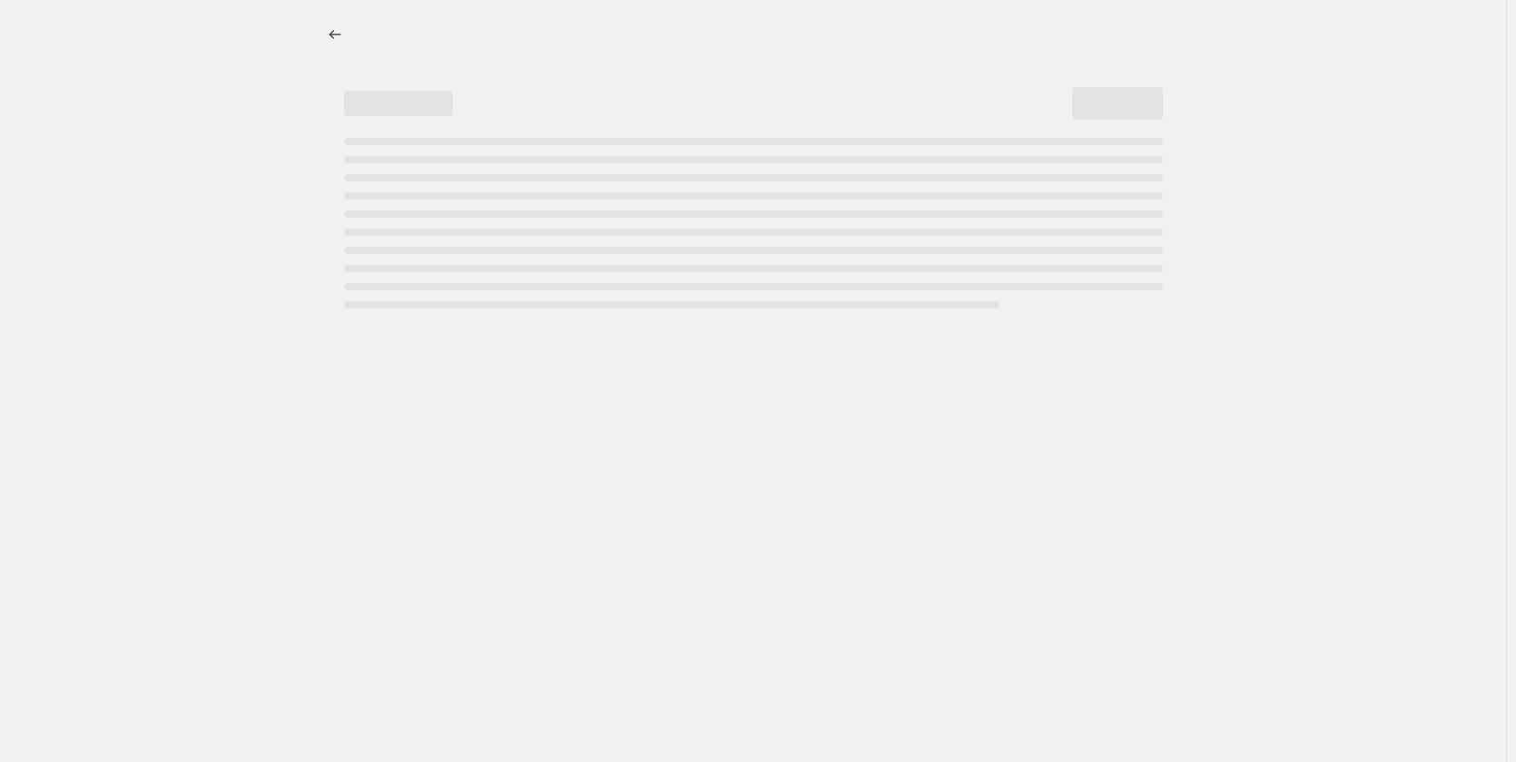
select select "collection"
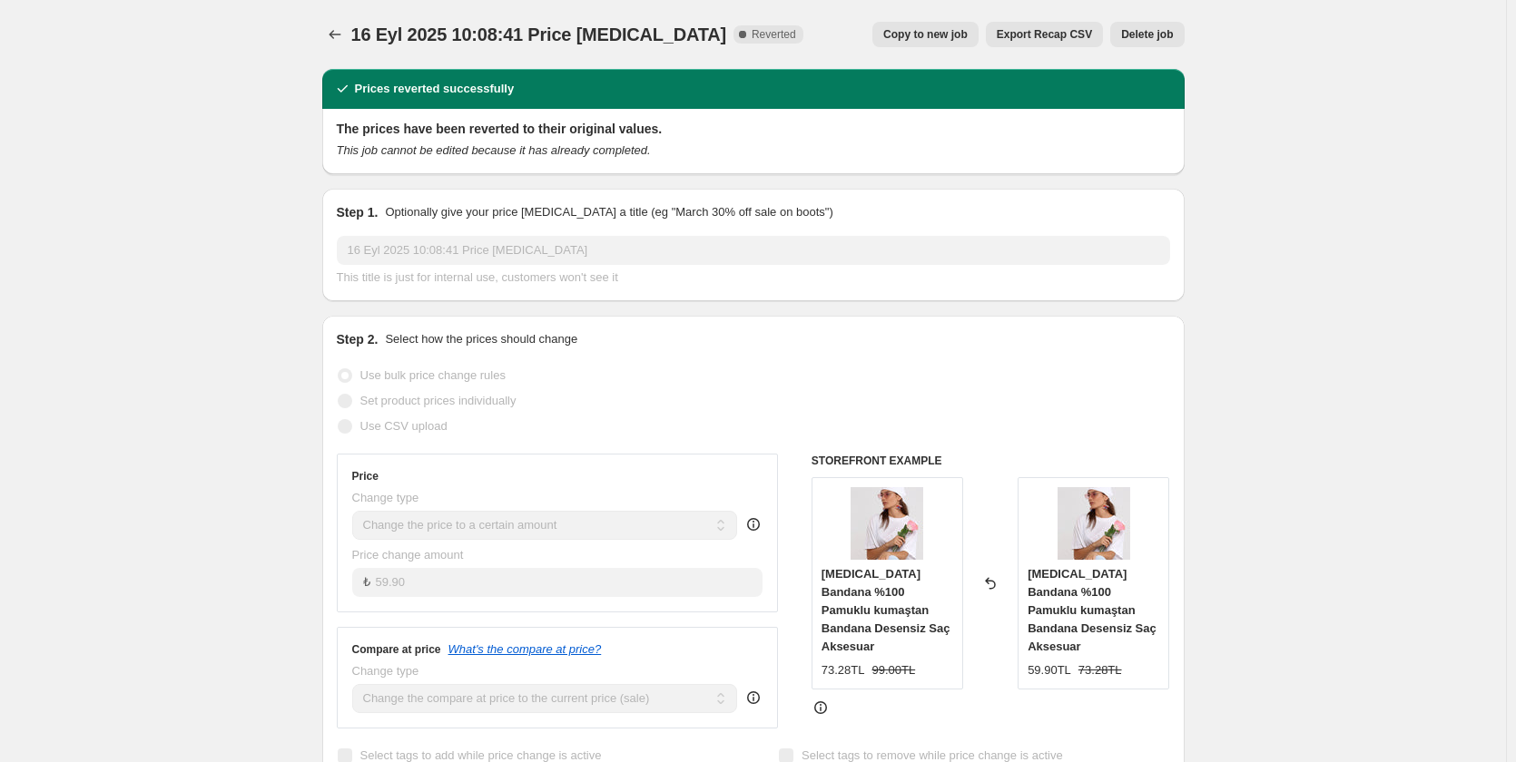
click at [1183, 31] on button "Delete job" at bounding box center [1147, 34] width 74 height 25
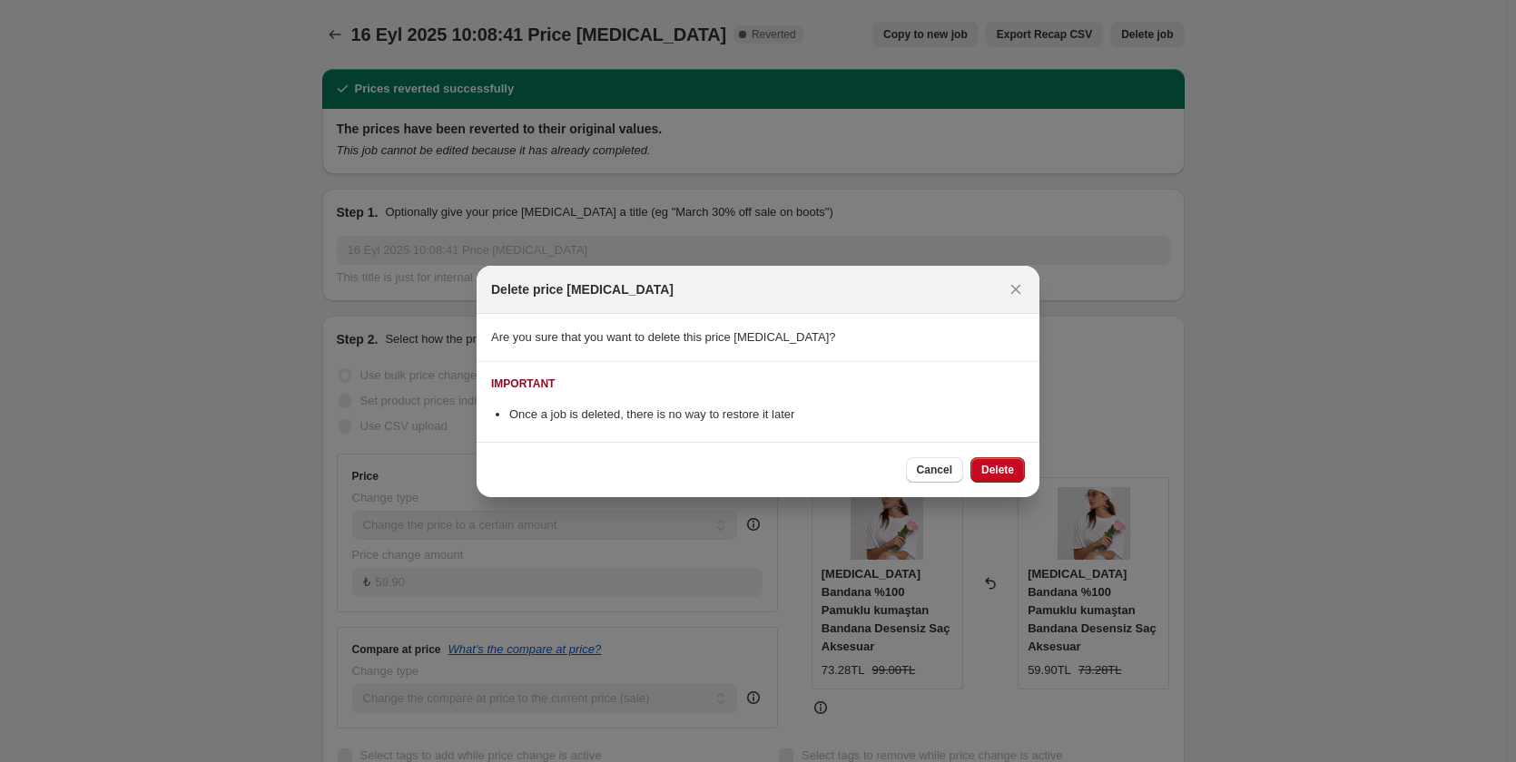
click at [998, 461] on button "Delete" at bounding box center [997, 469] width 54 height 25
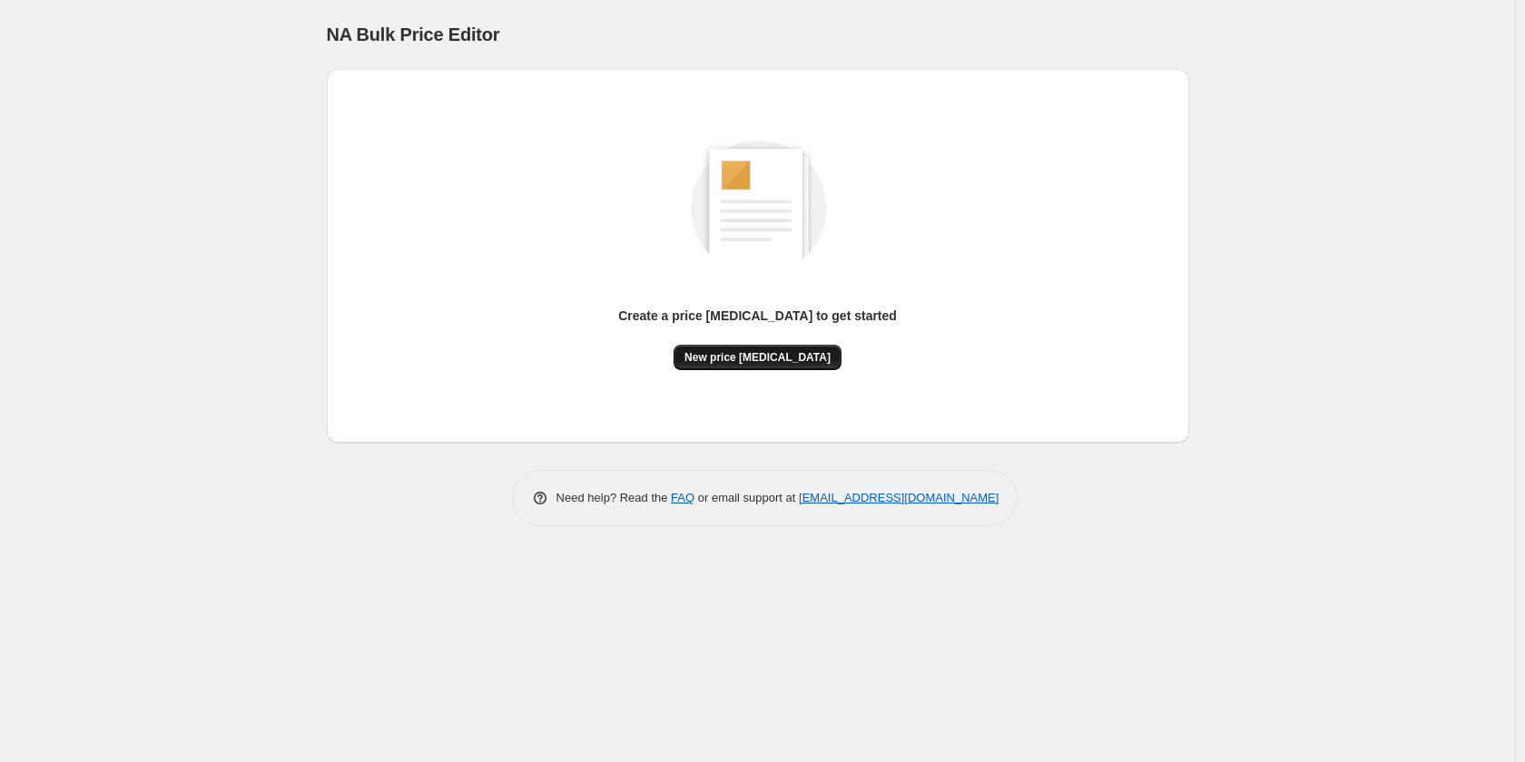
click at [755, 363] on span "New price [MEDICAL_DATA]" at bounding box center [757, 357] width 146 height 15
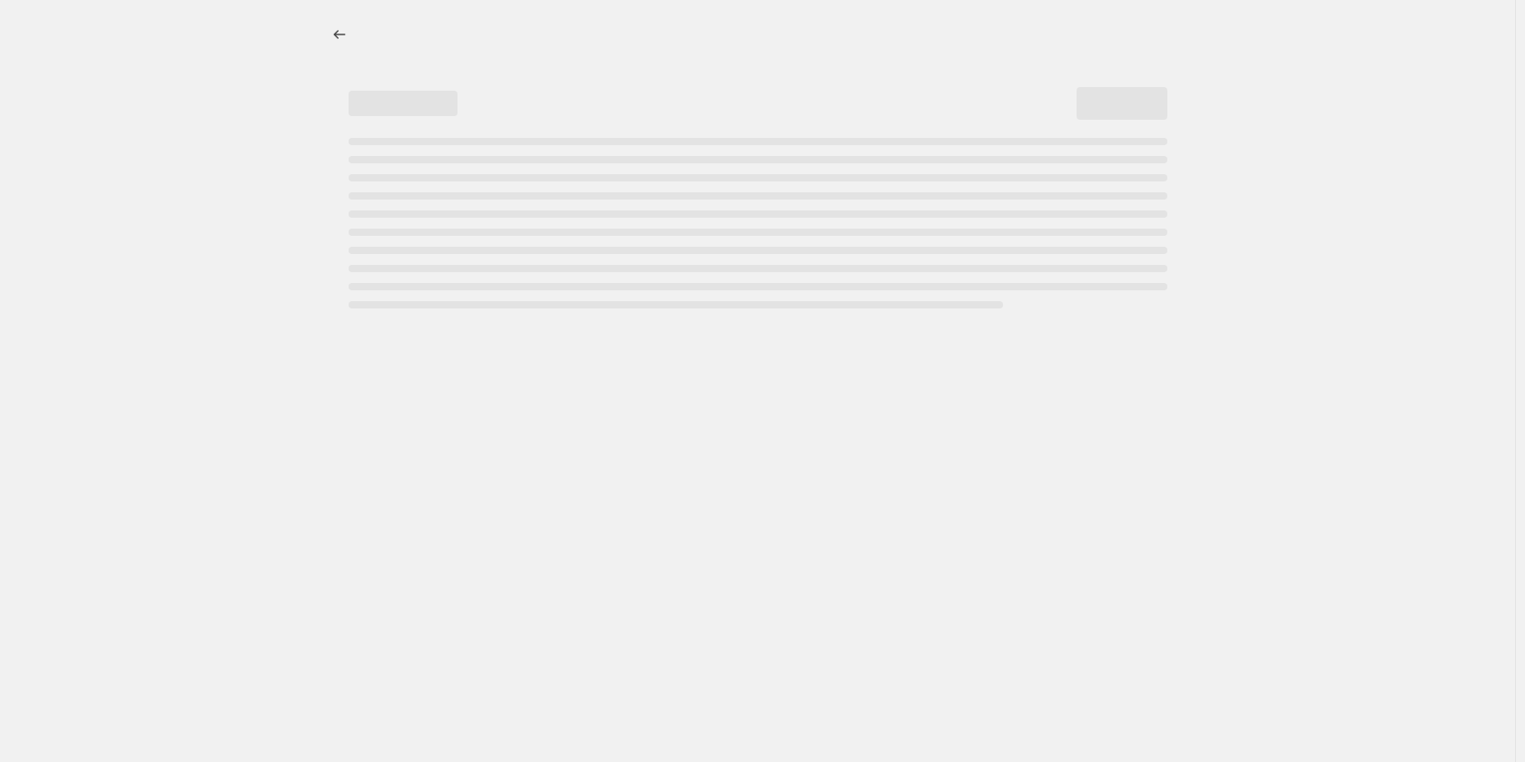
select select "percentage"
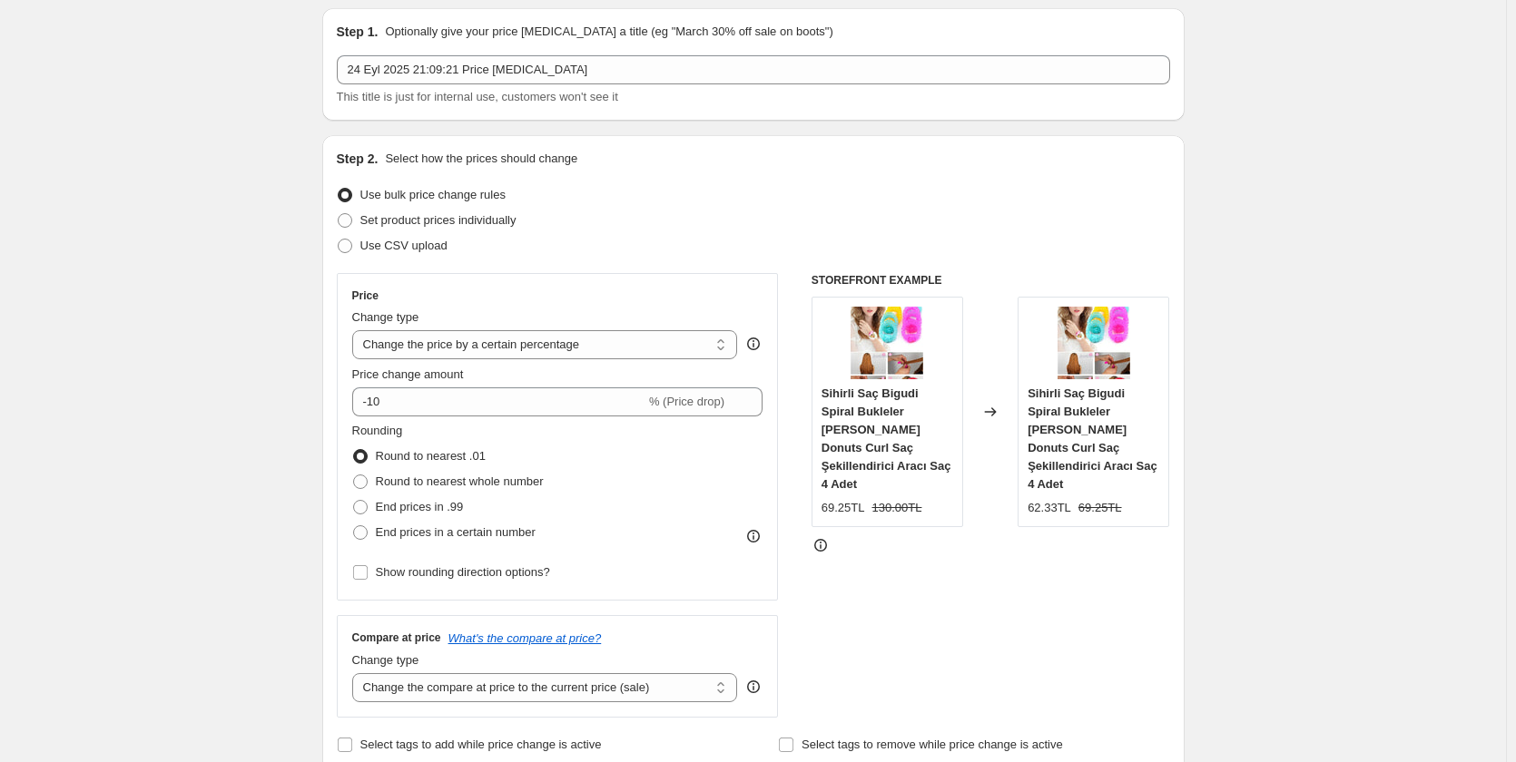
scroll to position [182, 0]
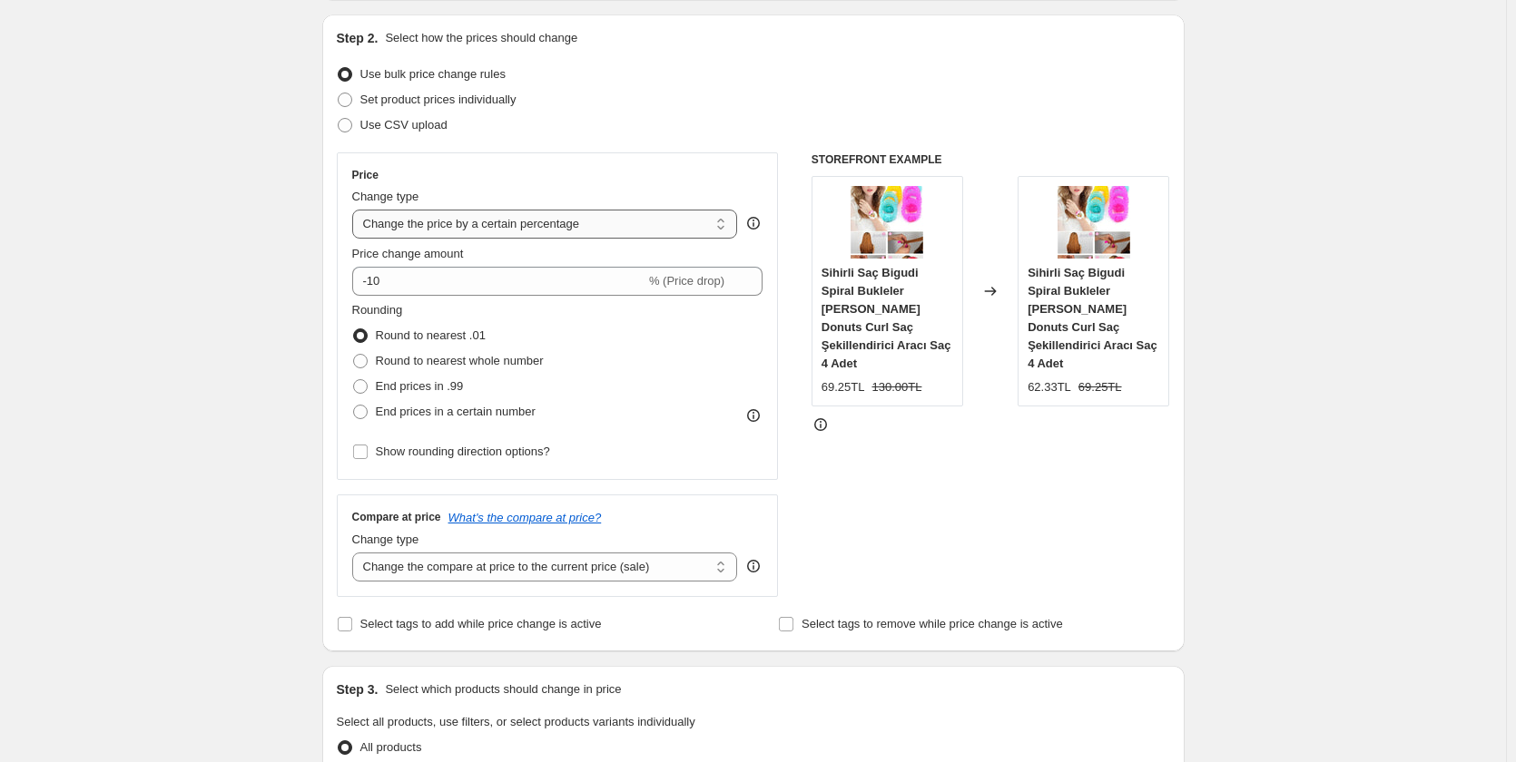
click at [524, 219] on select "Change the price to a certain amount Change the price by a certain amount Chang…" at bounding box center [545, 224] width 386 height 29
click at [356, 210] on select "Change the price to a certain amount Change the price by a certain amount Chang…" at bounding box center [545, 224] width 386 height 29
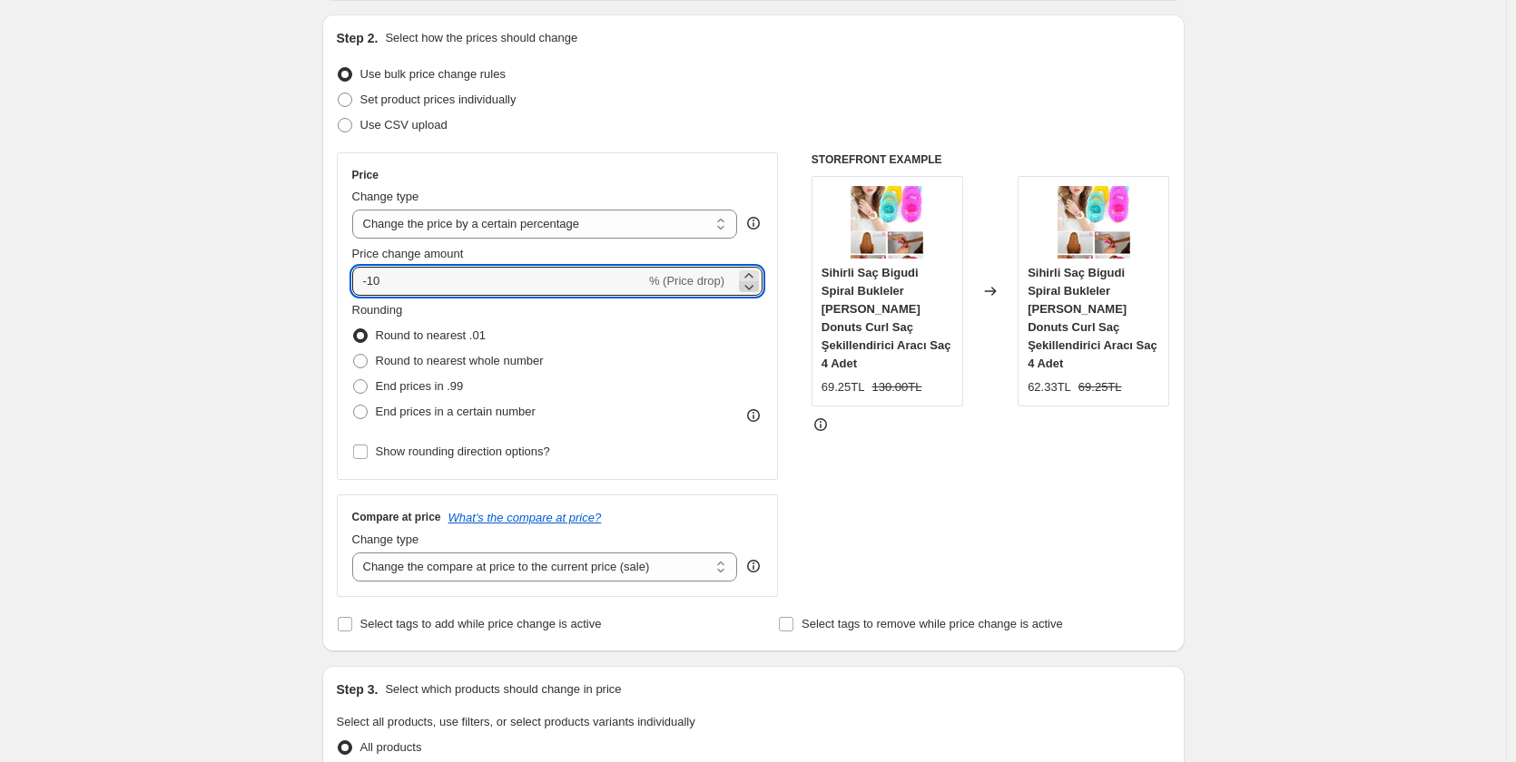
click at [752, 287] on icon at bounding box center [749, 287] width 9 height 5
type input "-11"
click at [741, 274] on div "-11 % (Price drop)" at bounding box center [557, 281] width 411 height 29
click at [689, 285] on span "% (Price drop)" at bounding box center [686, 281] width 75 height 14
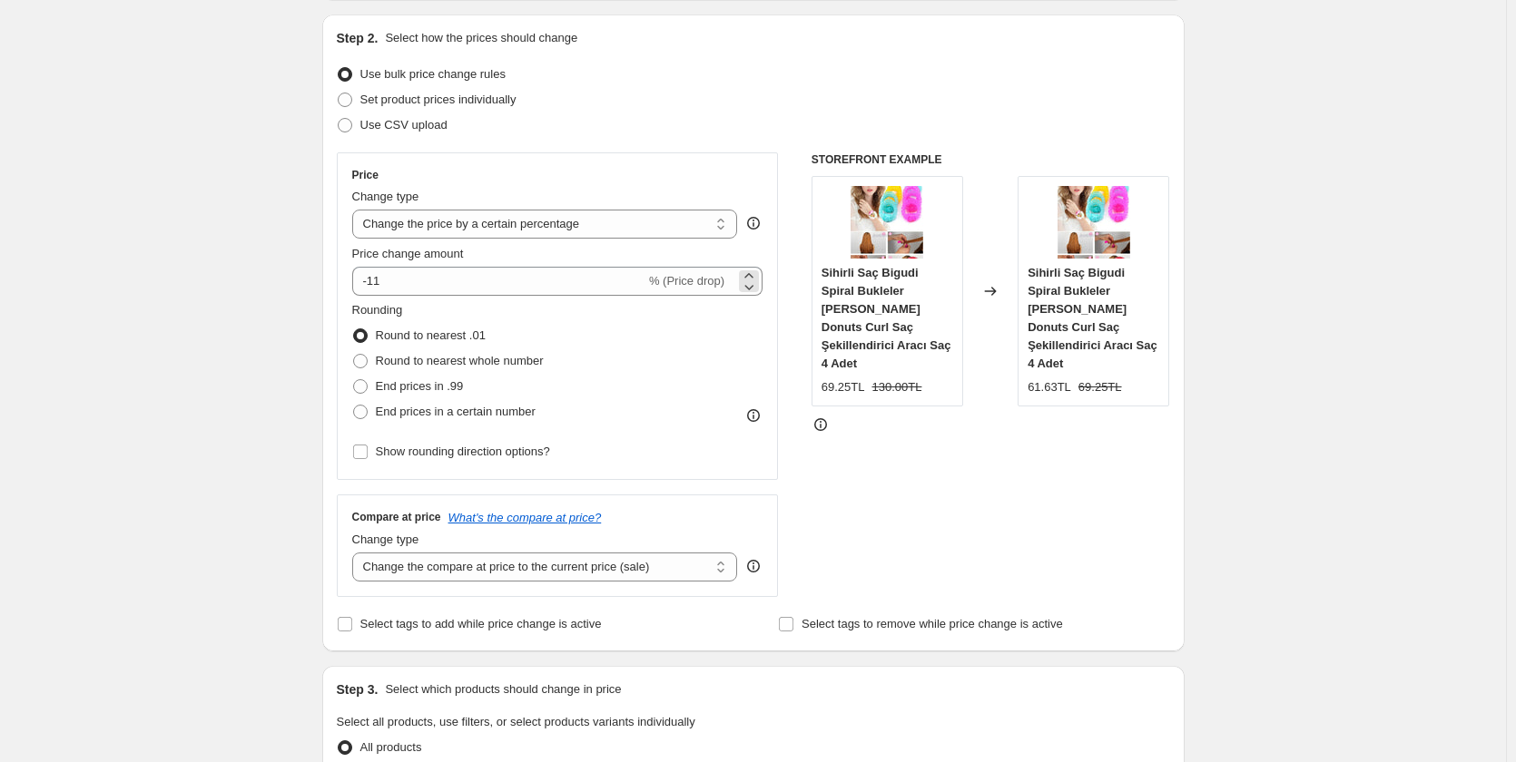
click at [692, 283] on span "% (Price drop)" at bounding box center [686, 281] width 75 height 14
click at [364, 362] on span at bounding box center [360, 361] width 15 height 15
click at [354, 355] on input "Round to nearest whole number" at bounding box center [353, 354] width 1 height 1
radio input "true"
click at [366, 376] on label "End prices in .99" at bounding box center [408, 386] width 112 height 25
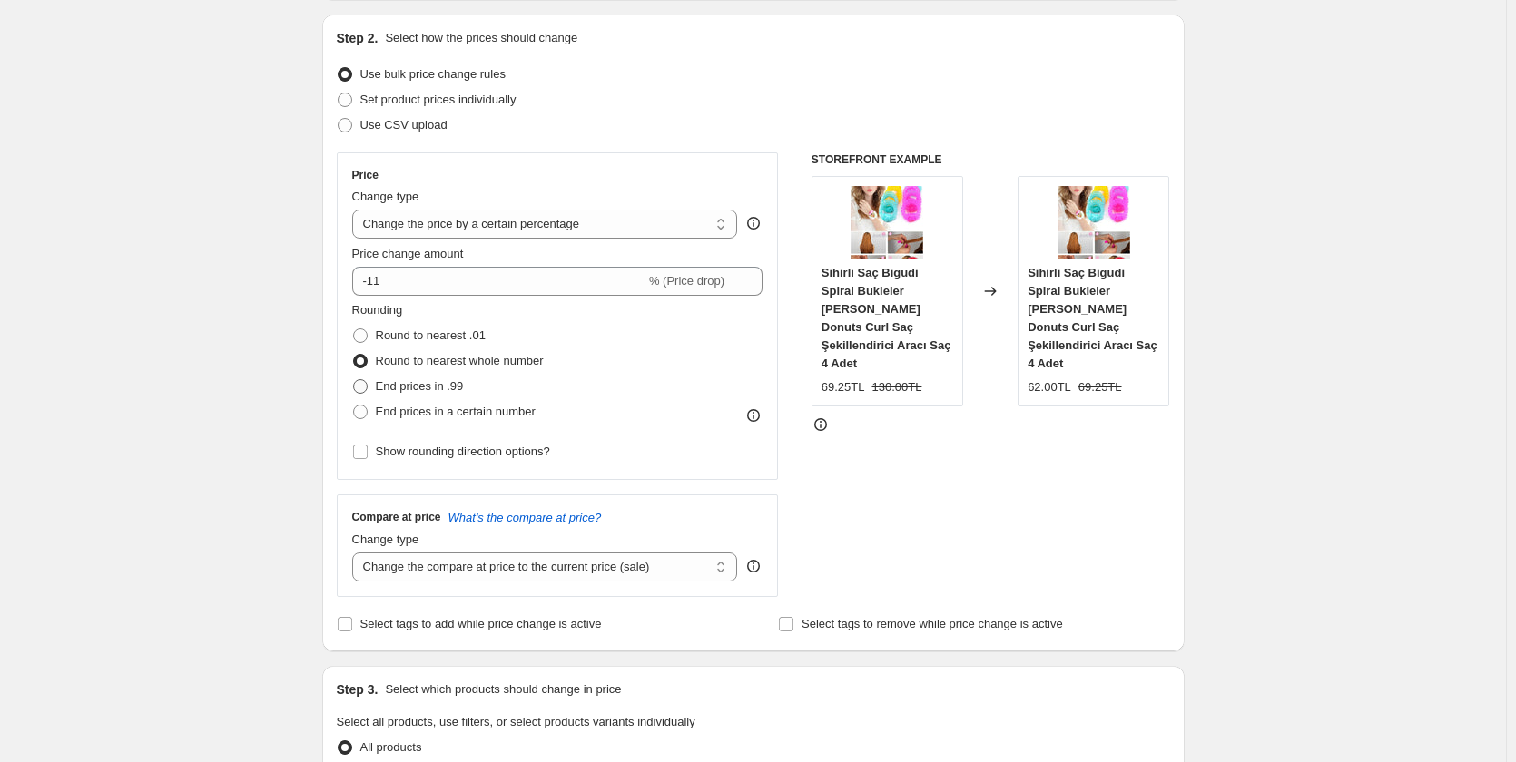
click at [354, 379] on input "End prices in .99" at bounding box center [353, 379] width 1 height 1
radio input "true"
click at [365, 410] on span at bounding box center [360, 412] width 15 height 15
click at [354, 406] on input "End prices in a certain number" at bounding box center [353, 405] width 1 height 1
radio input "true"
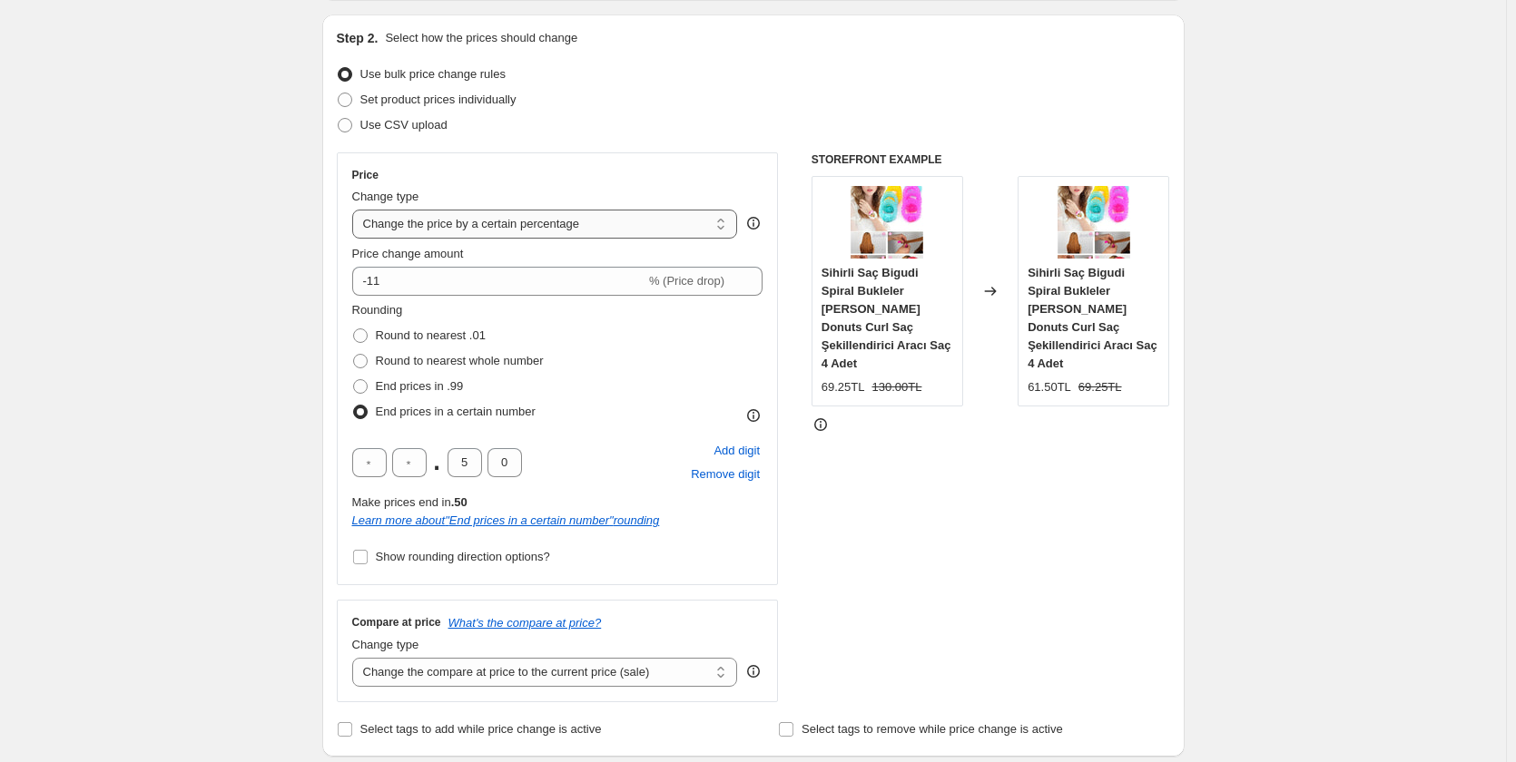
click at [467, 220] on select "Change the price to a certain amount Change the price by a certain amount Chang…" at bounding box center [545, 224] width 386 height 29
select select "to"
click at [356, 210] on select "Change the price to a certain amount Change the price by a certain amount Chang…" at bounding box center [545, 224] width 386 height 29
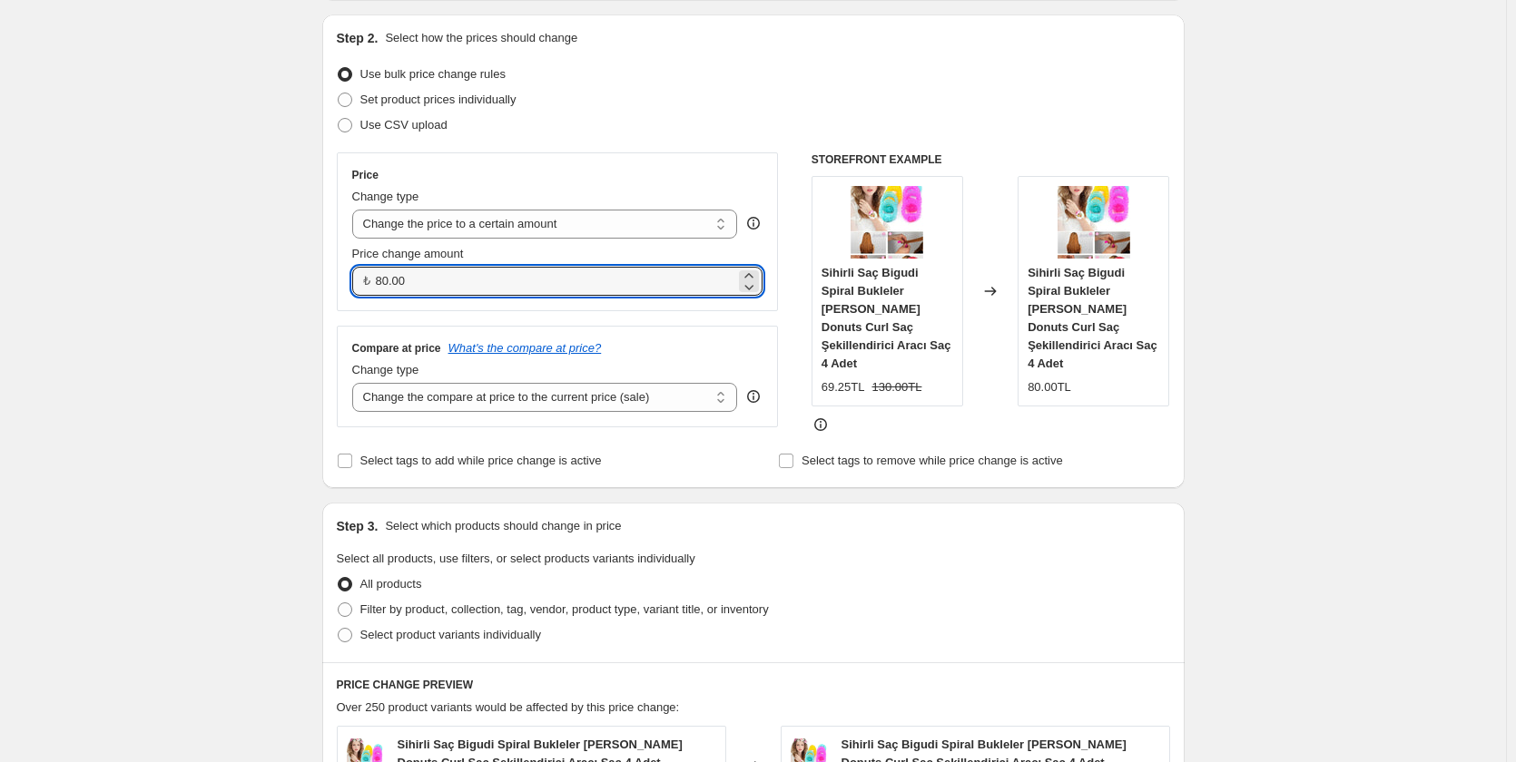
drag, startPoint x: 433, startPoint y: 280, endPoint x: 361, endPoint y: 280, distance: 71.7
click at [361, 280] on div "₺ 80.00" at bounding box center [557, 281] width 411 height 29
type input "59.90"
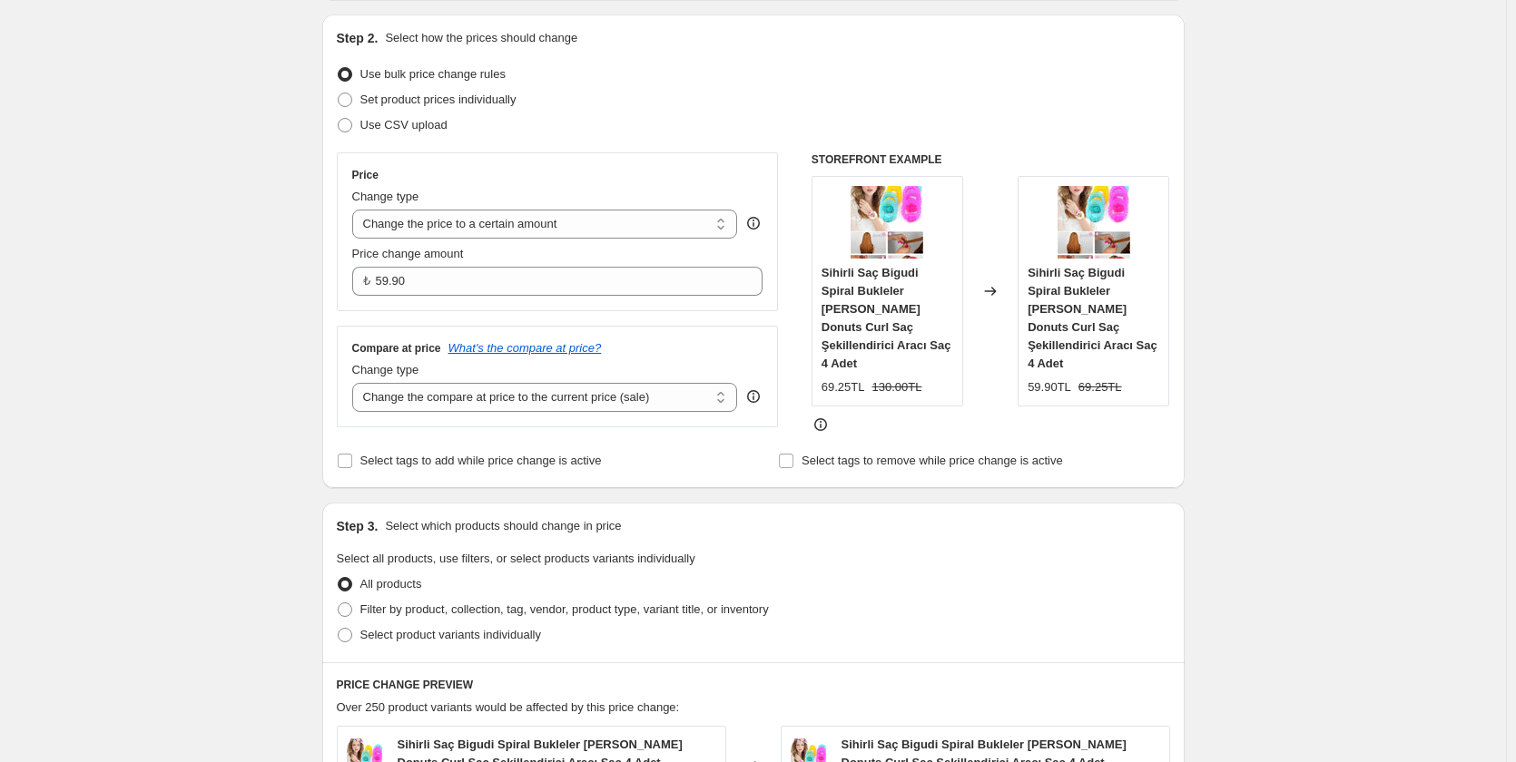
drag, startPoint x: 264, startPoint y: 321, endPoint x: 270, endPoint y: 329, distance: 10.3
click at [264, 322] on div "Create new price [MEDICAL_DATA]. This page is ready Create new price [MEDICAL_D…" at bounding box center [753, 646] width 1506 height 1657
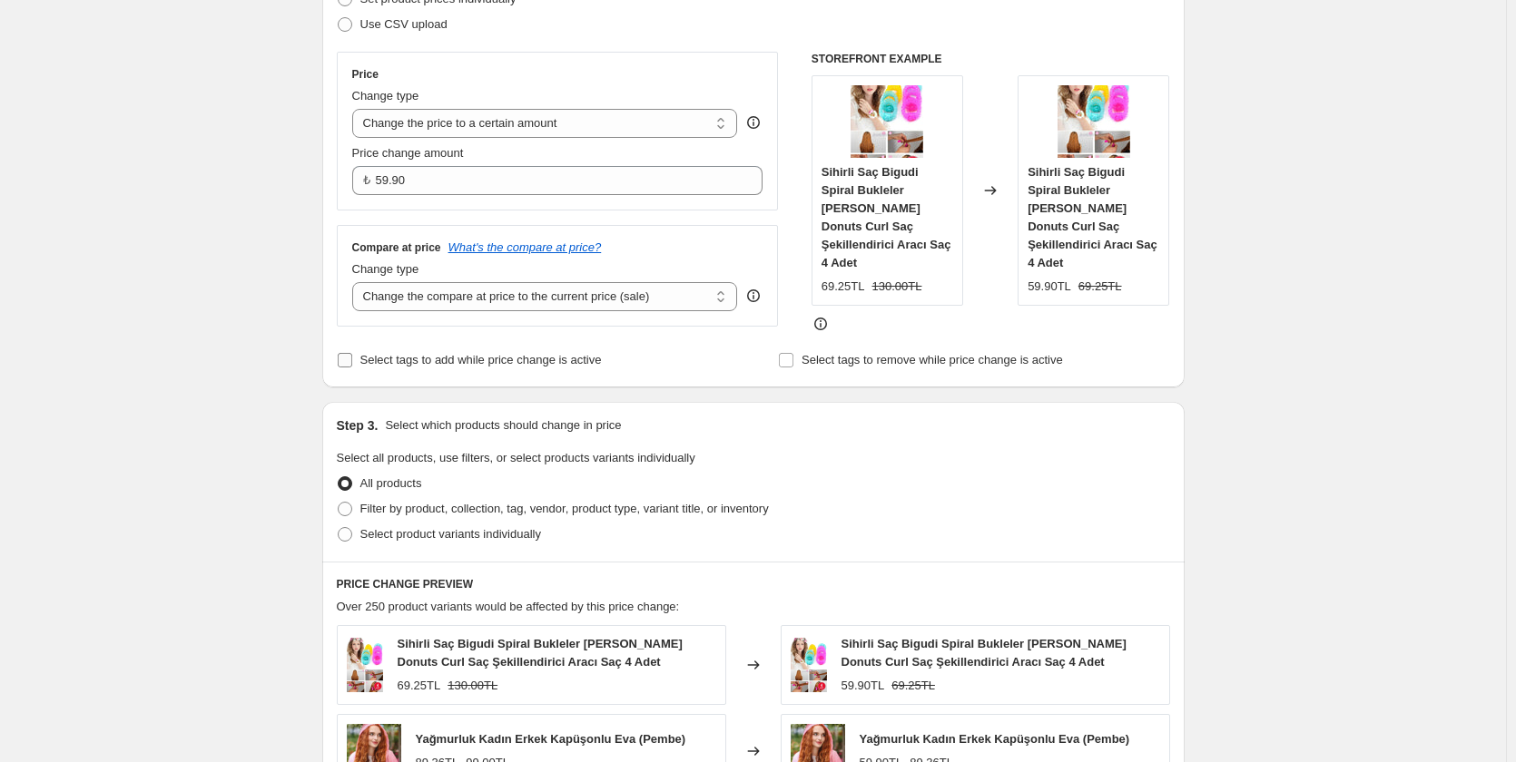
scroll to position [363, 0]
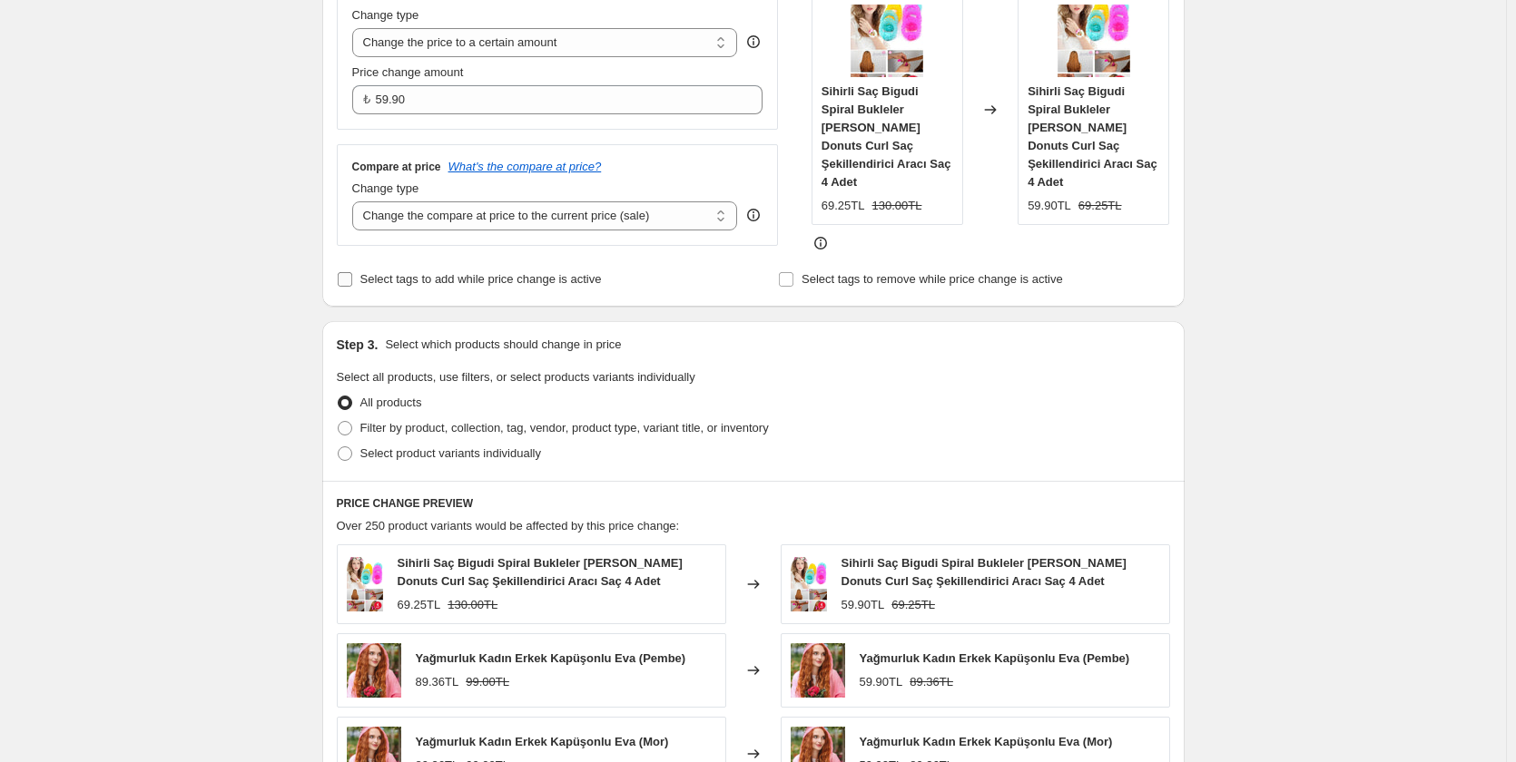
click at [442, 280] on span "Select tags to add while price change is active" at bounding box center [480, 279] width 241 height 14
click at [352, 280] on input "Select tags to add while price change is active" at bounding box center [345, 279] width 15 height 15
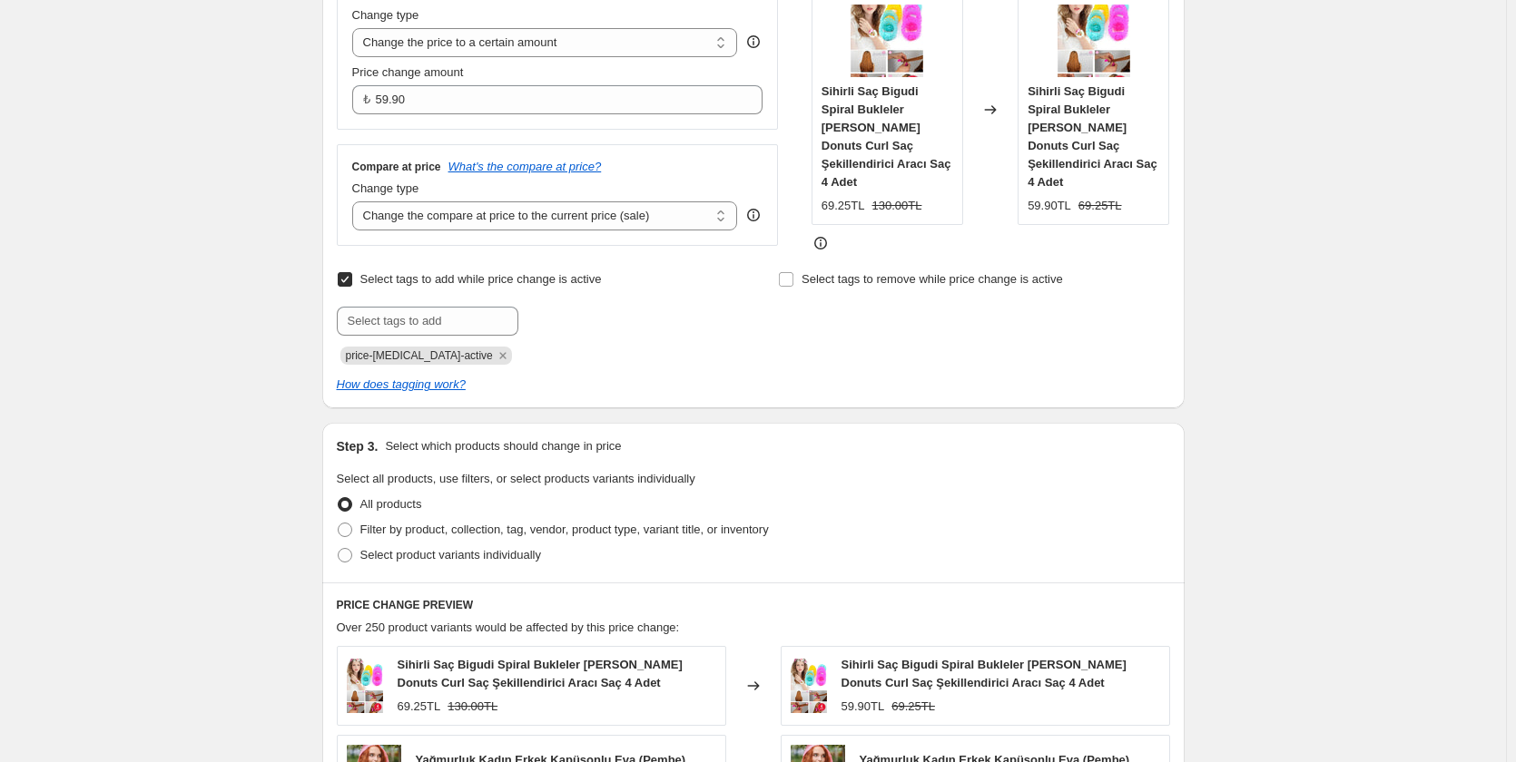
click at [444, 280] on span "Select tags to add while price change is active" at bounding box center [480, 279] width 241 height 14
click at [352, 280] on input "Select tags to add while price change is active" at bounding box center [345, 279] width 15 height 15
checkbox input "false"
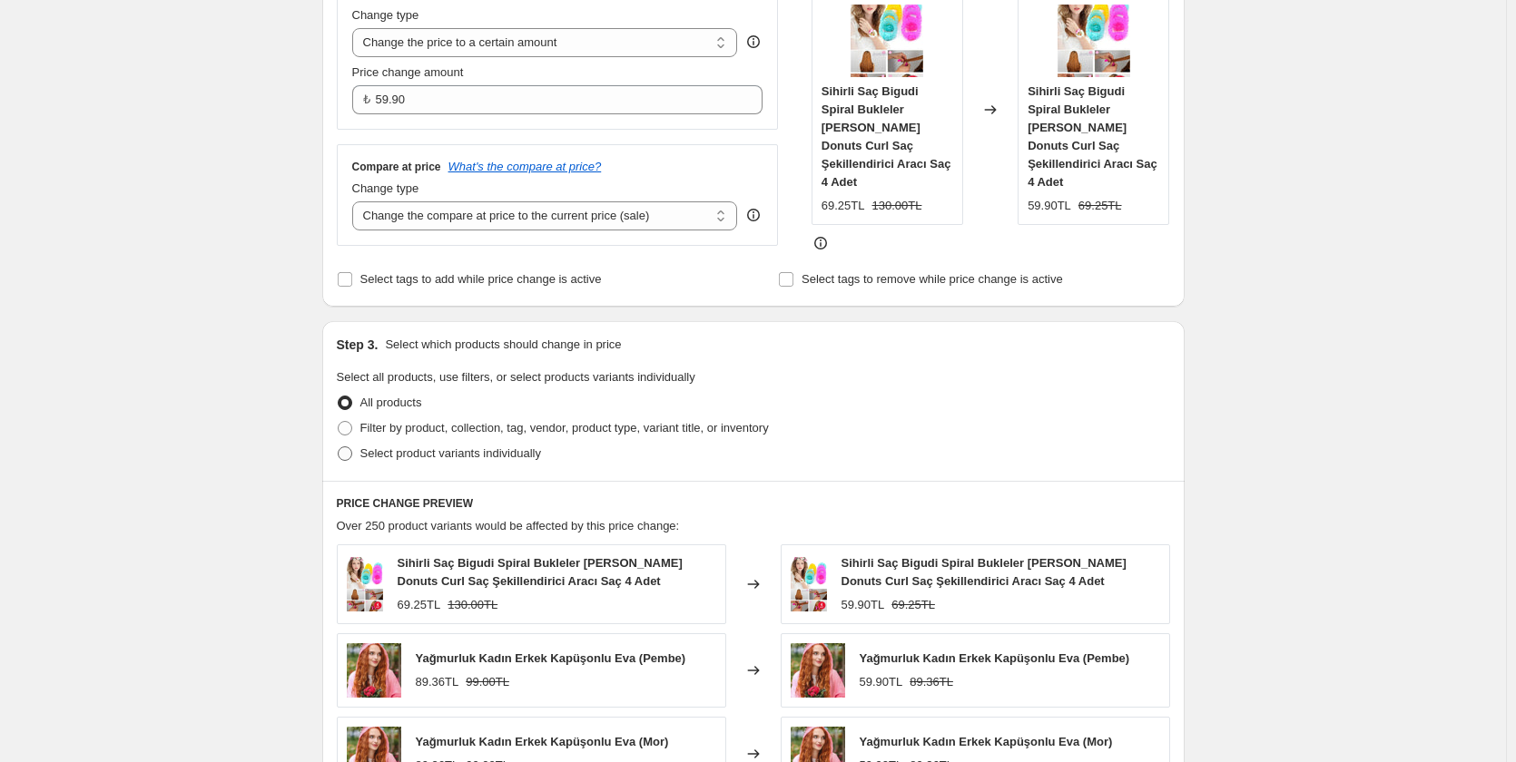
click at [349, 447] on span at bounding box center [345, 454] width 15 height 15
click at [339, 447] on input "Select product variants individually" at bounding box center [338, 447] width 1 height 1
radio input "true"
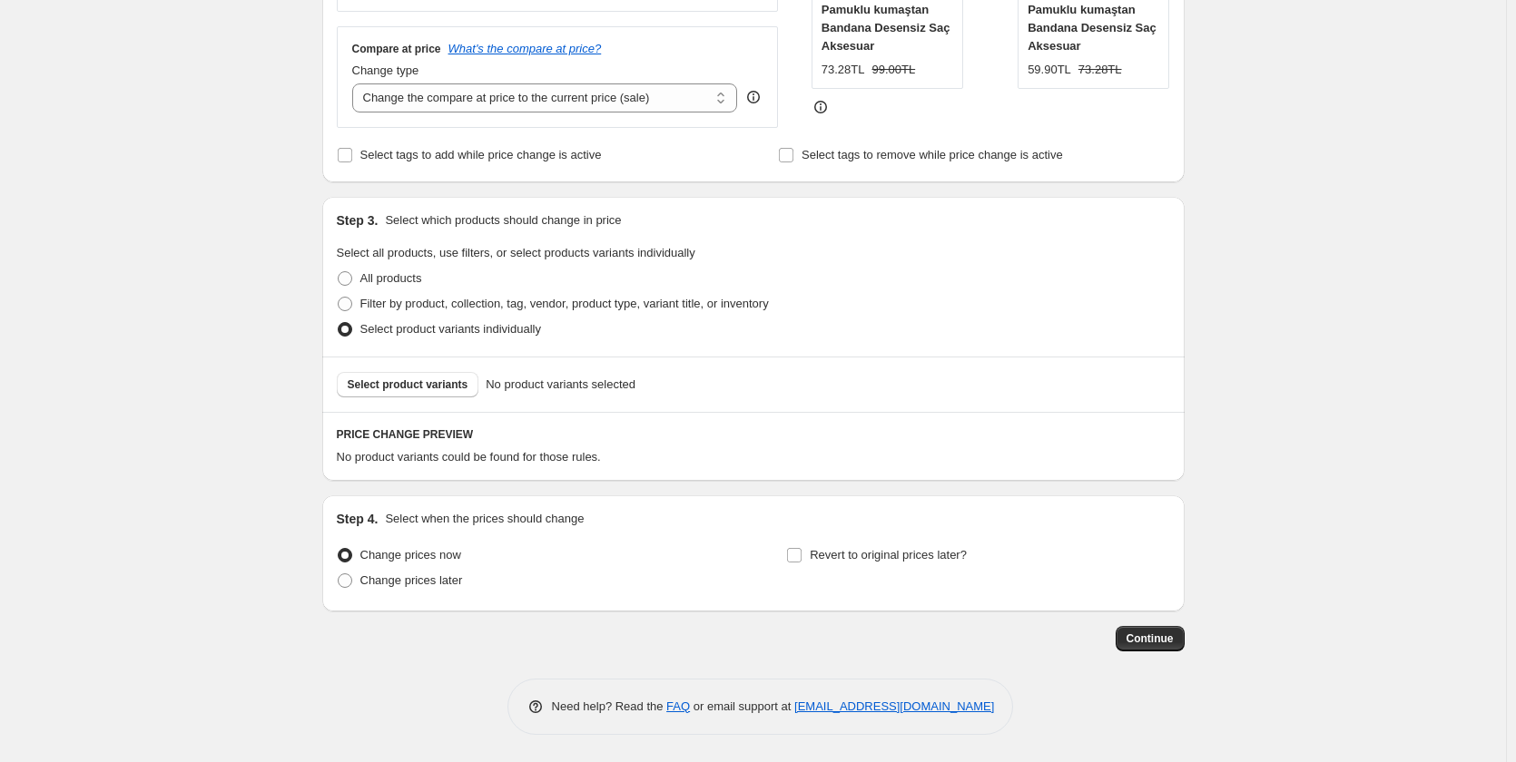
scroll to position [482, 0]
click at [422, 384] on span "Select product variants" at bounding box center [408, 385] width 121 height 15
click at [361, 307] on label "Filter by product, collection, tag, vendor, product type, variant title, or inv…" at bounding box center [553, 303] width 432 height 25
click at [339, 298] on input "Filter by product, collection, tag, vendor, product type, variant title, or inv…" at bounding box center [338, 297] width 1 height 1
radio input "true"
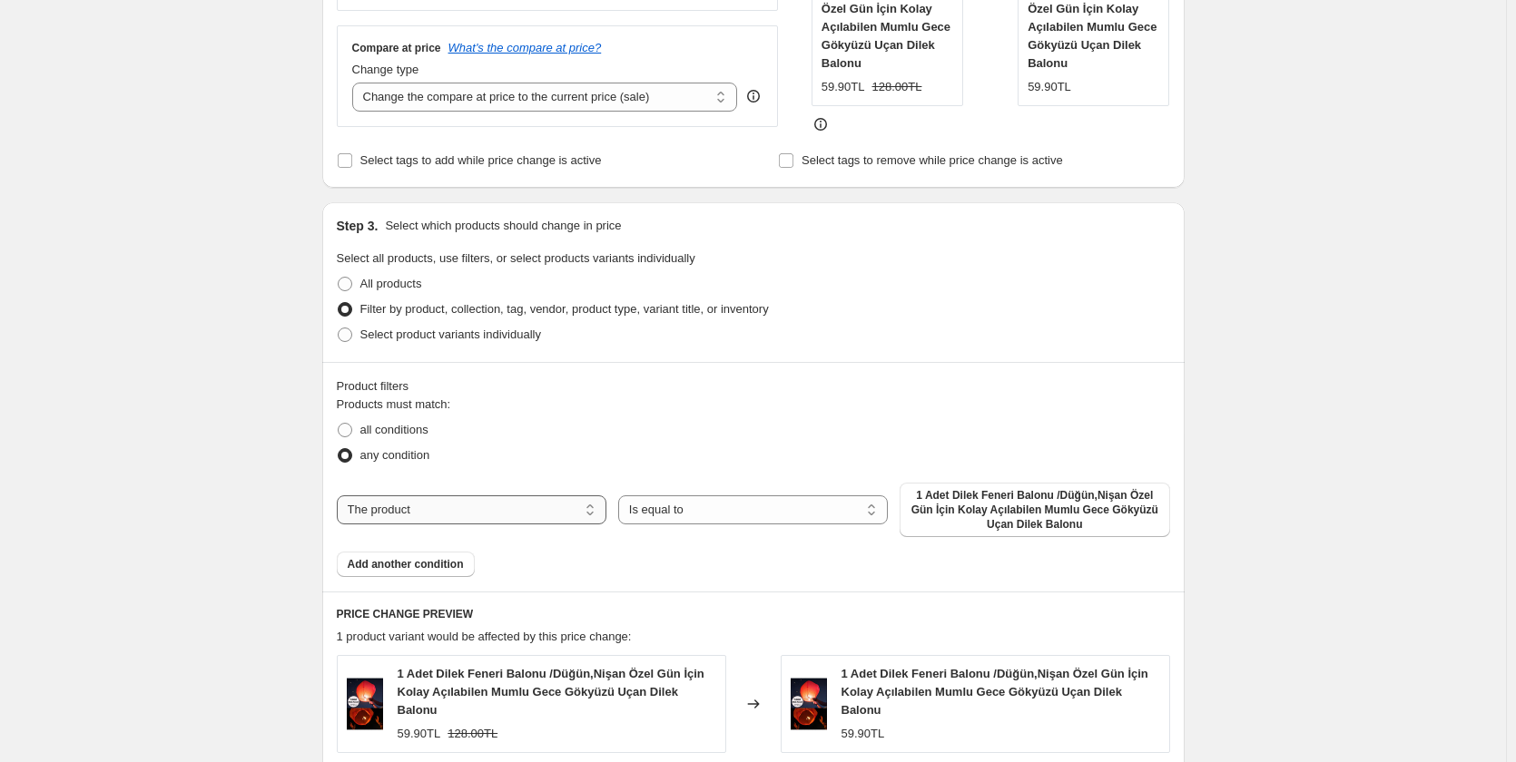
click at [415, 509] on select "The product The product's collection The product's tag The product's vendor The…" at bounding box center [472, 510] width 270 height 29
select select "collection"
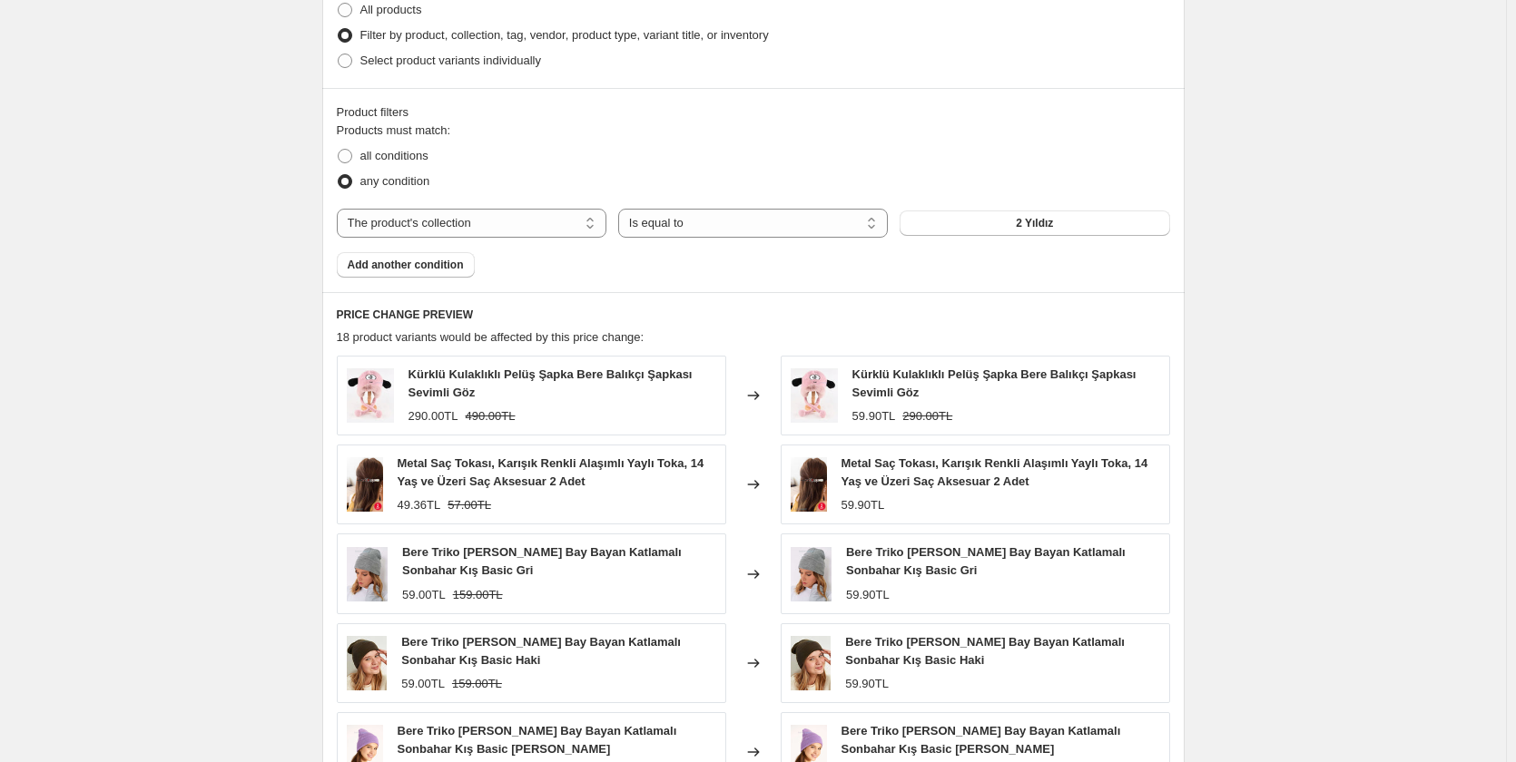
scroll to position [754, 0]
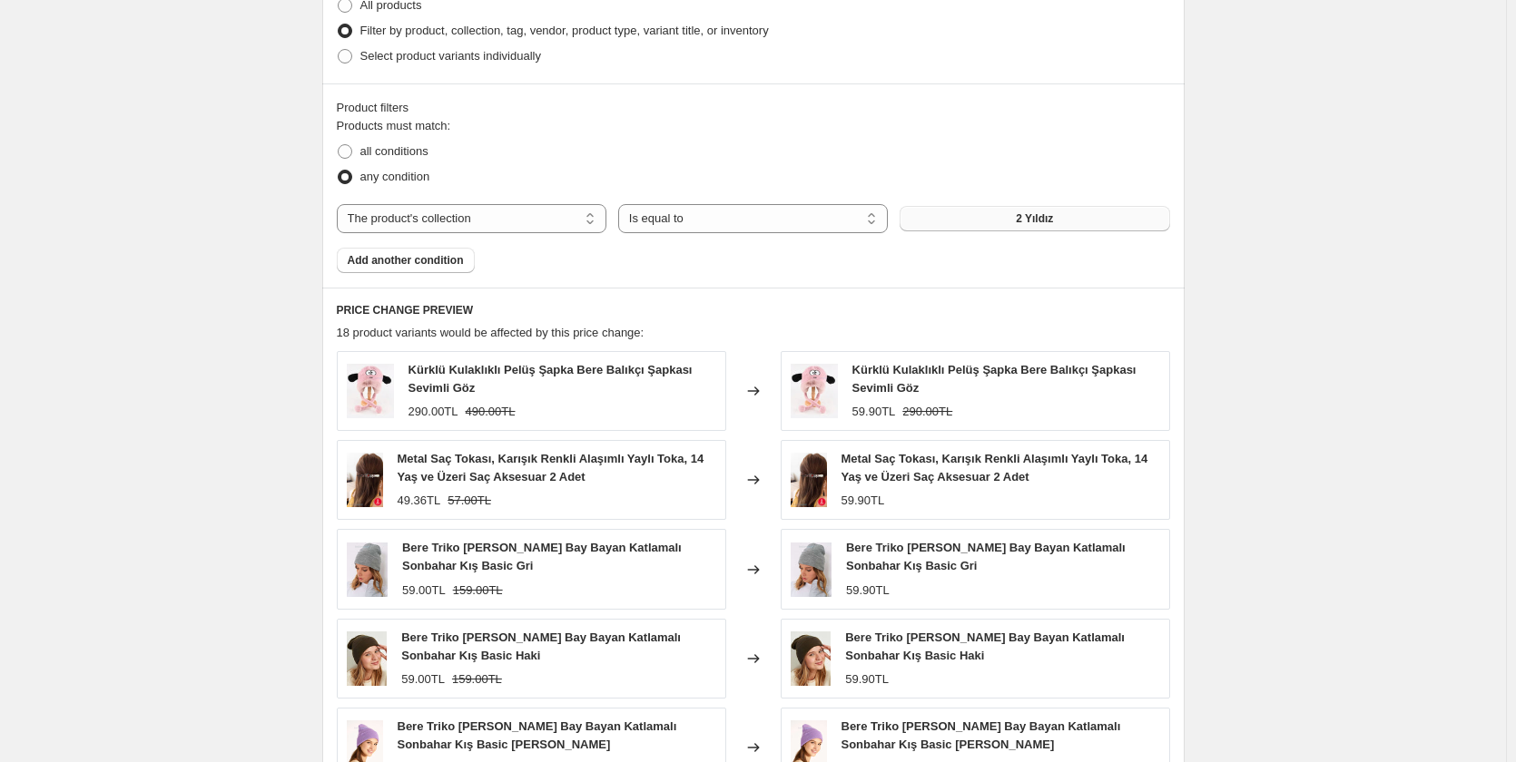
click at [1034, 221] on span "2 Yıldız" at bounding box center [1034, 218] width 37 height 15
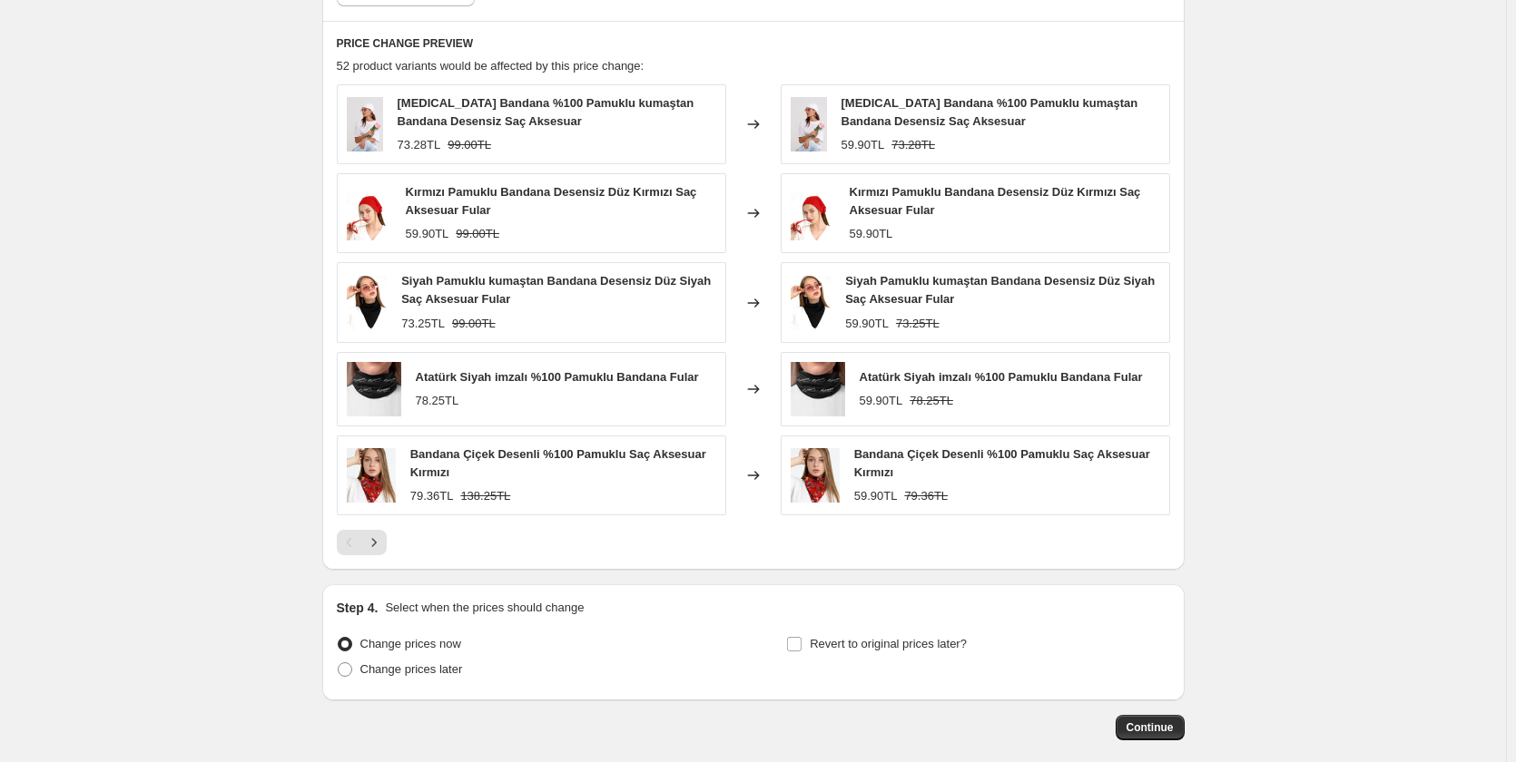
scroll to position [1111, 0]
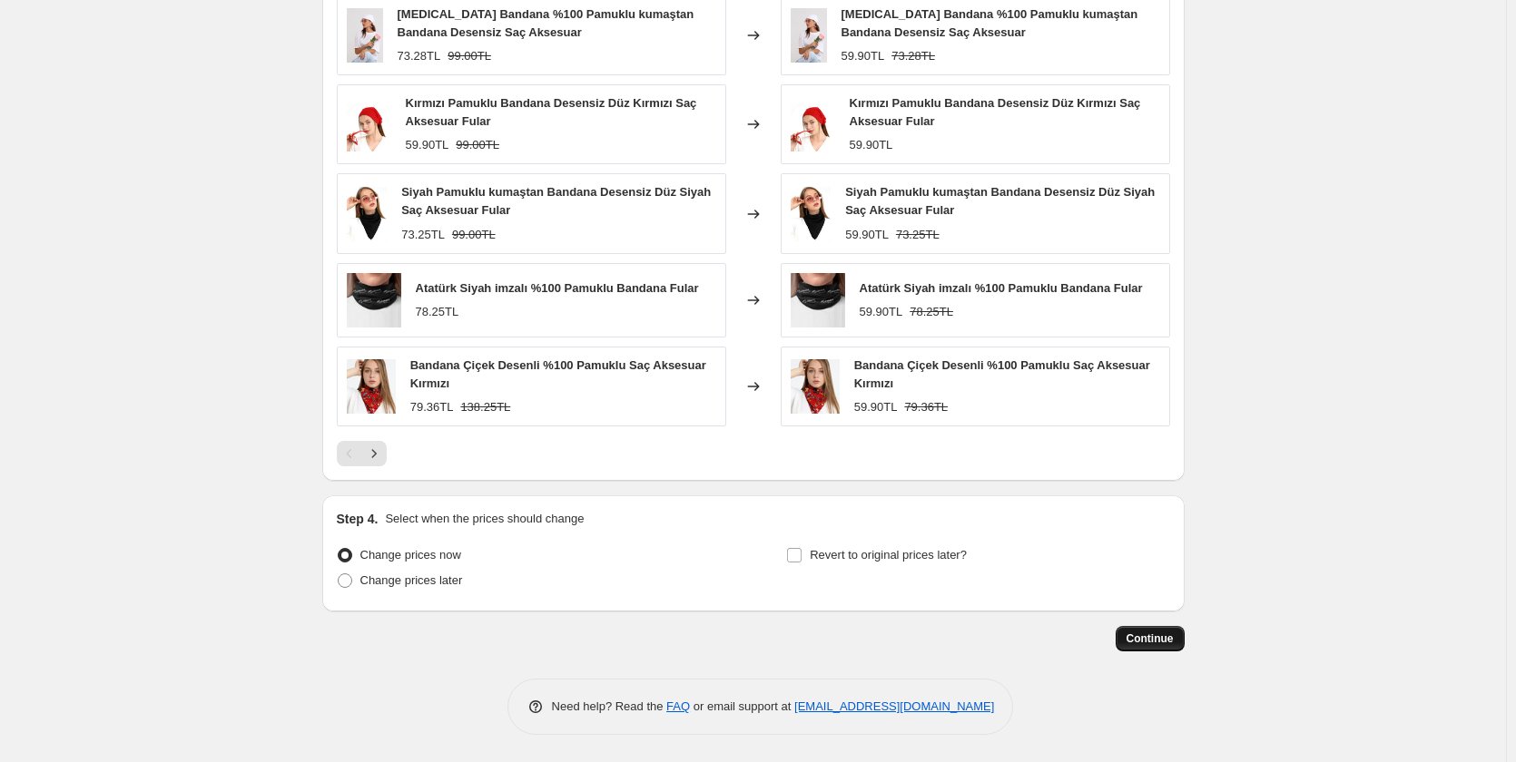
click at [1167, 644] on span "Continue" at bounding box center [1149, 639] width 47 height 15
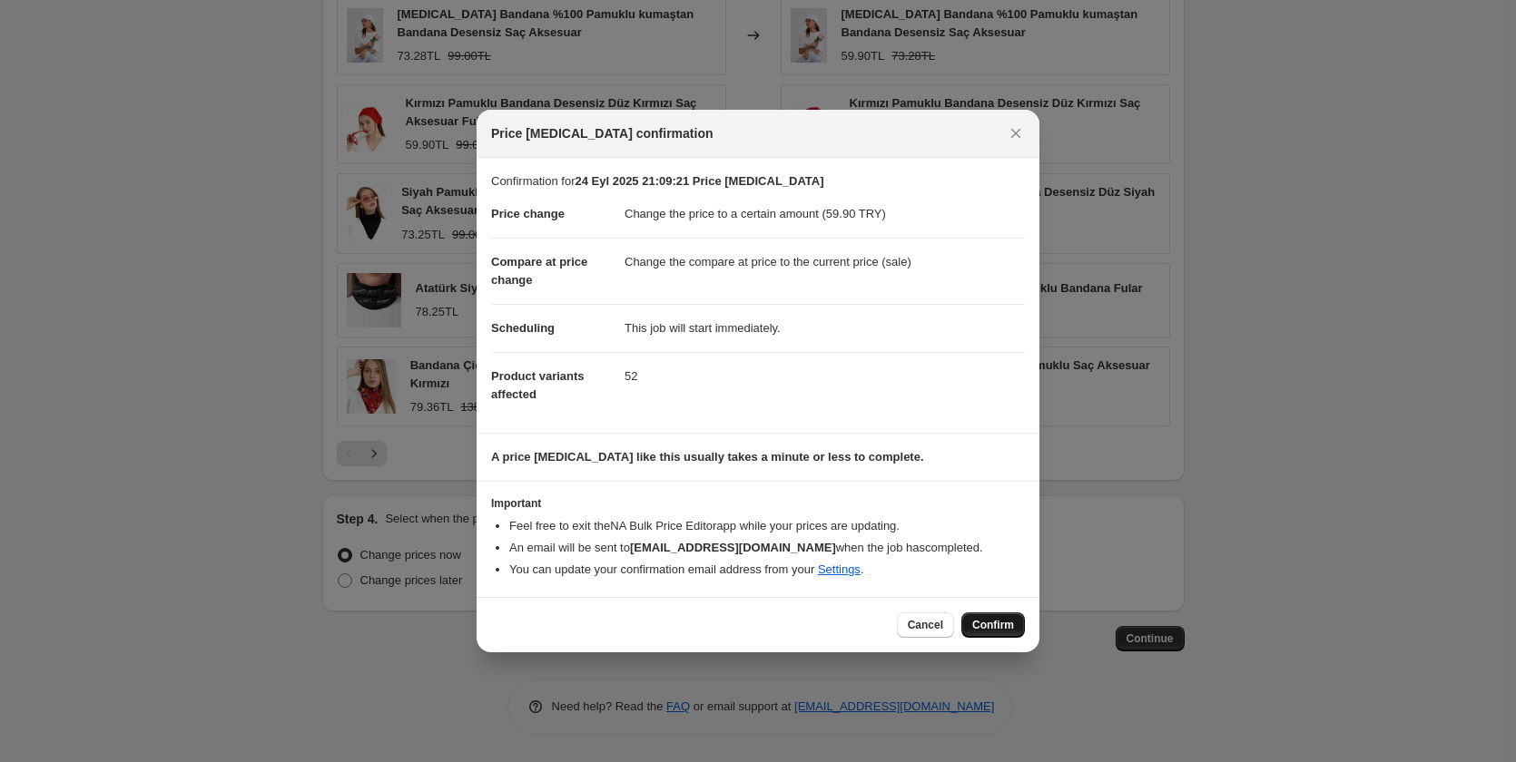
click at [996, 623] on span "Confirm" at bounding box center [993, 625] width 42 height 15
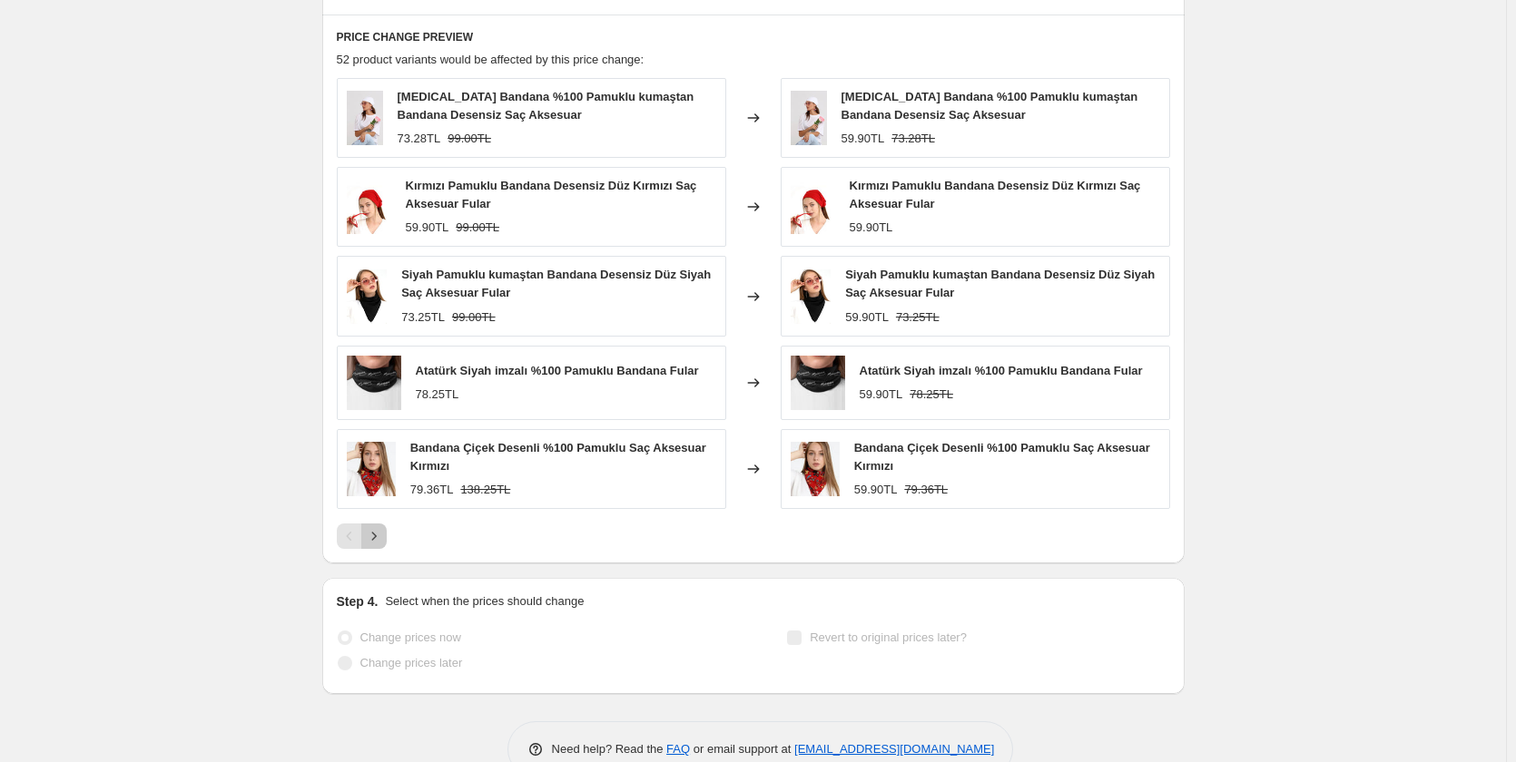
scroll to position [1158, 0]
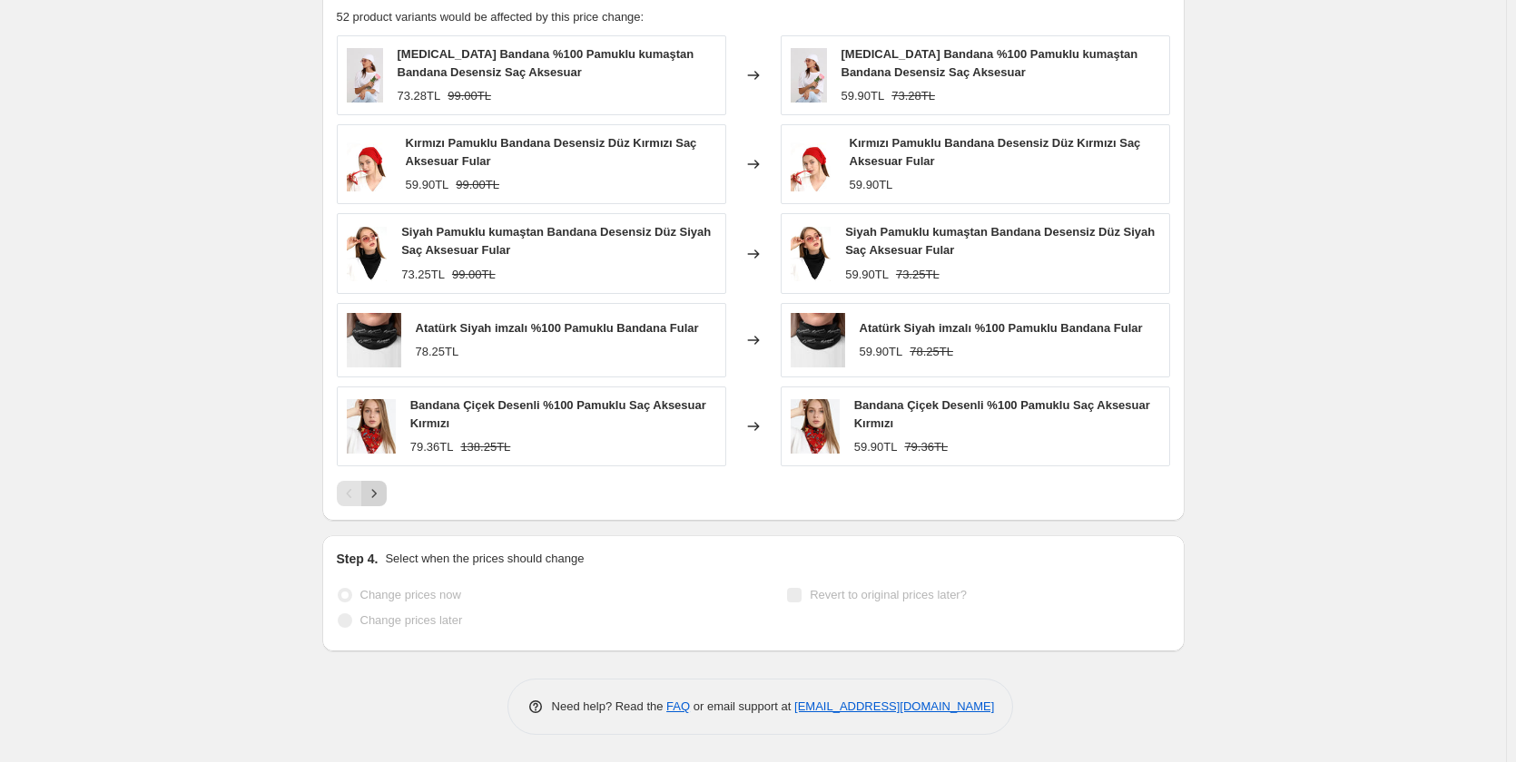
click at [375, 503] on icon "Next" at bounding box center [374, 494] width 18 height 18
